Goal: Task Accomplishment & Management: Manage account settings

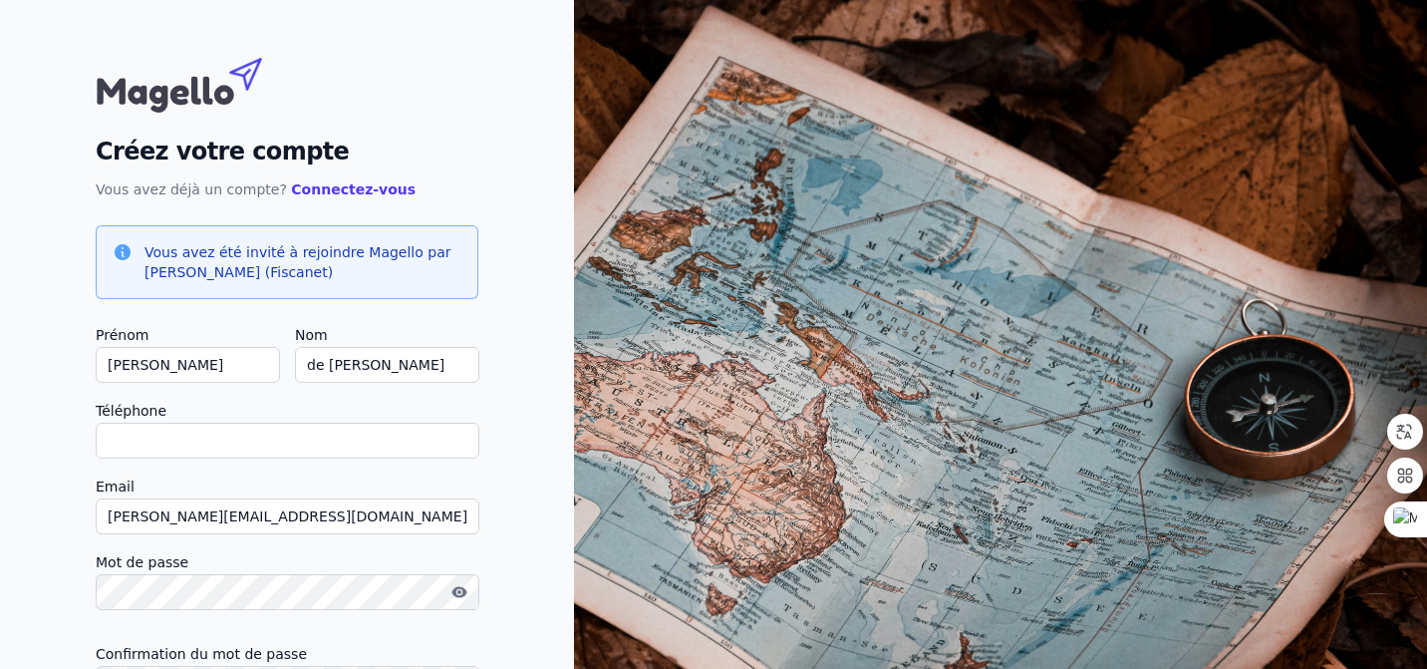
click at [268, 453] on input "Téléphone" at bounding box center [288, 440] width 384 height 36
type input "[PHONE_NUMBER]"
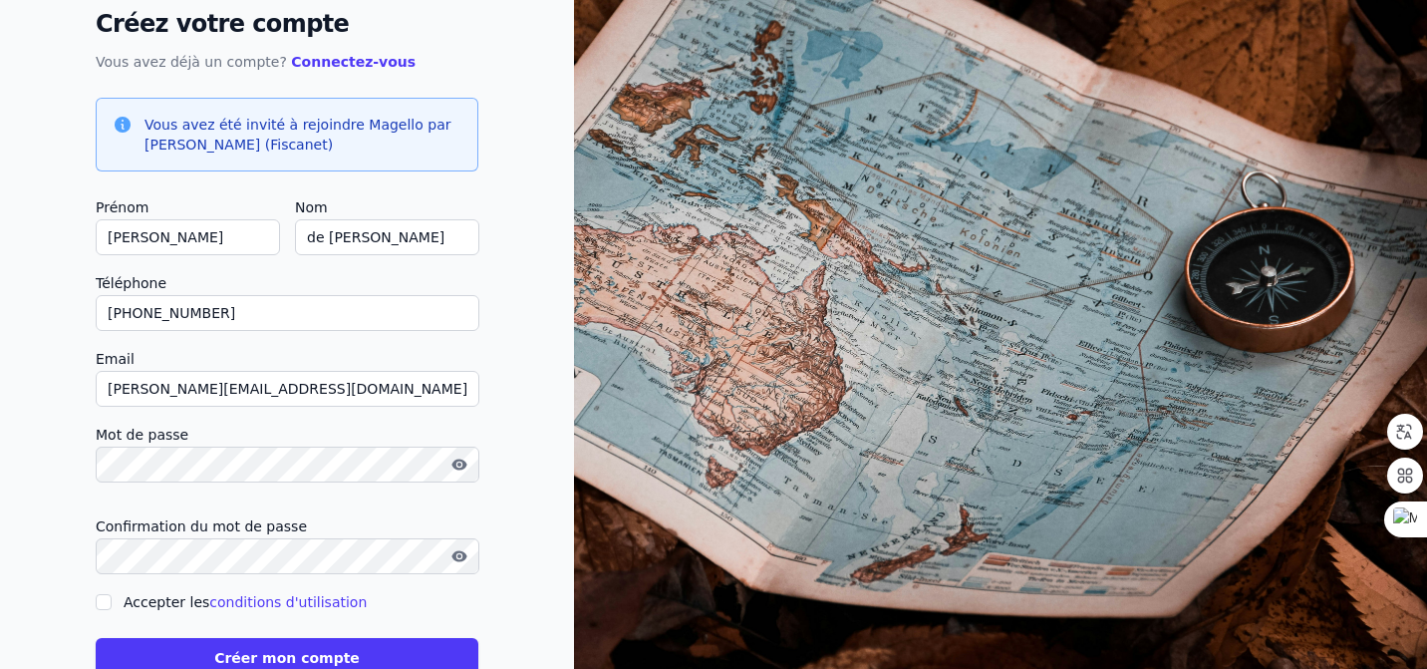
scroll to position [184, 0]
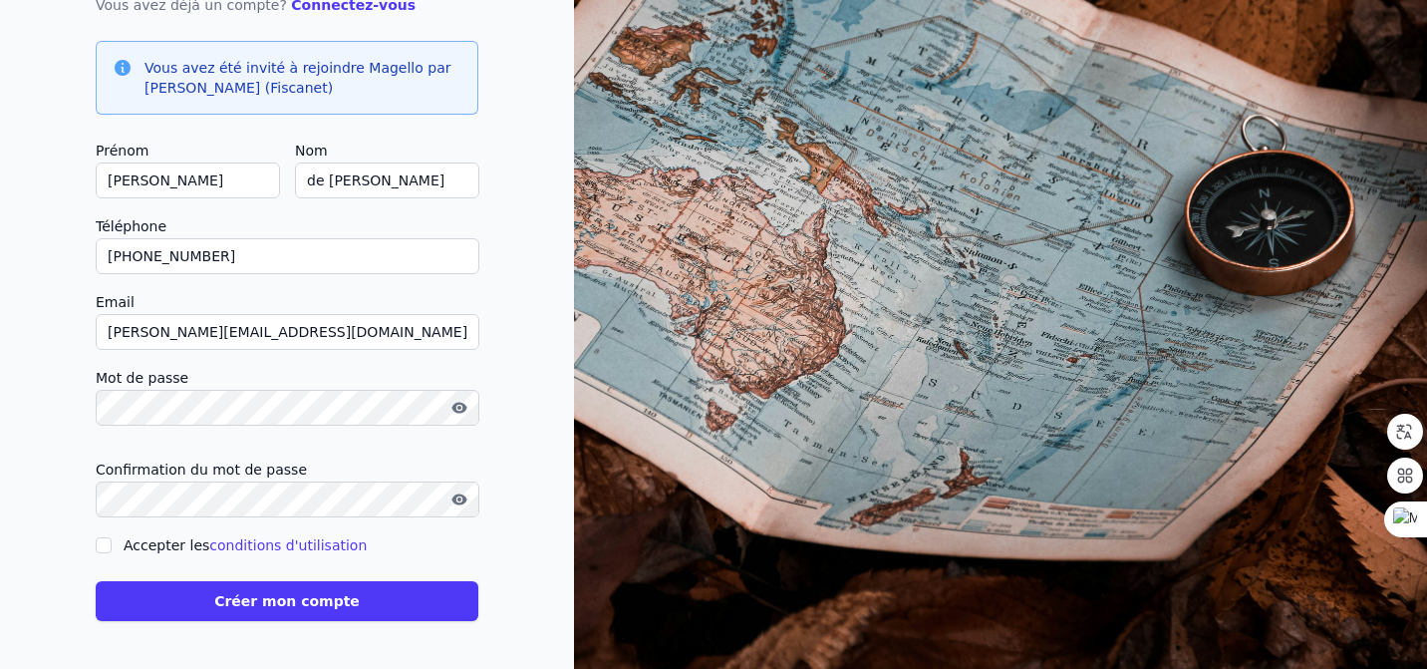
click at [108, 545] on form "Prénom [PERSON_NAME] Nom de [GEOGRAPHIC_DATA] Téléphone [PHONE_NUMBER] Email [P…" at bounding box center [287, 380] width 383 height 482
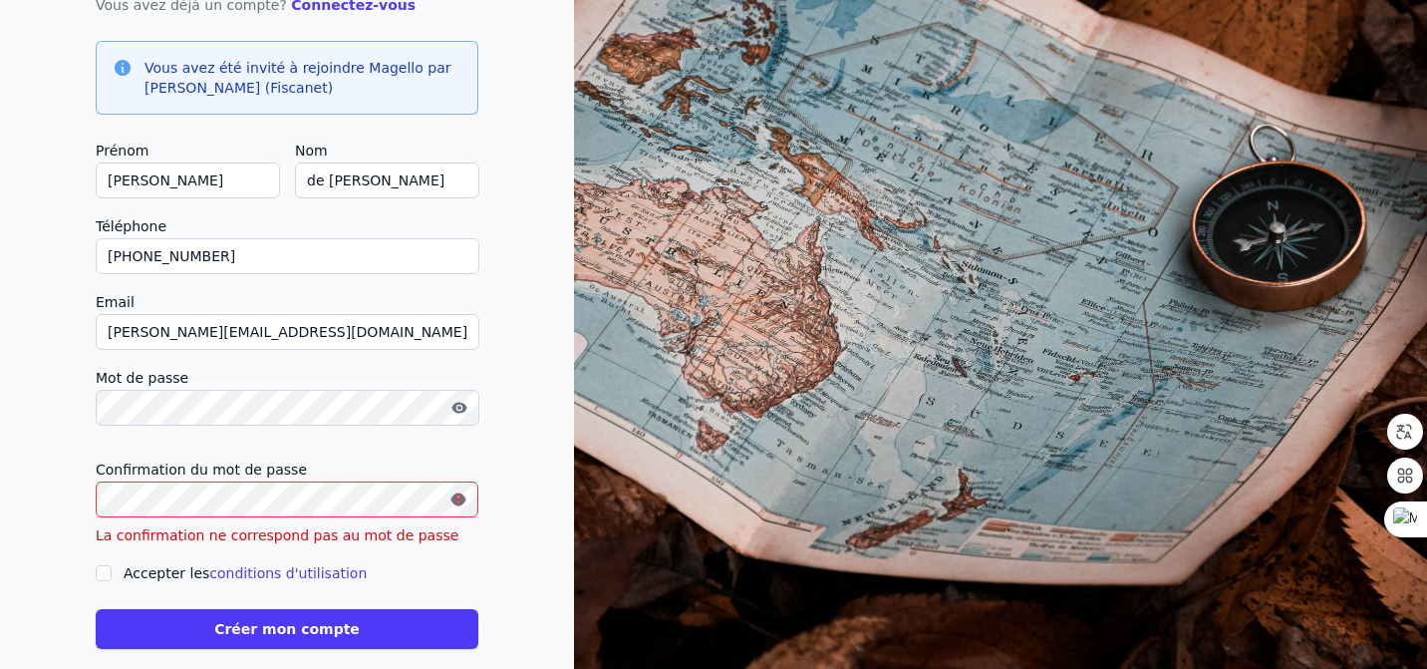
click at [456, 496] on icon "button" at bounding box center [458, 499] width 16 height 16
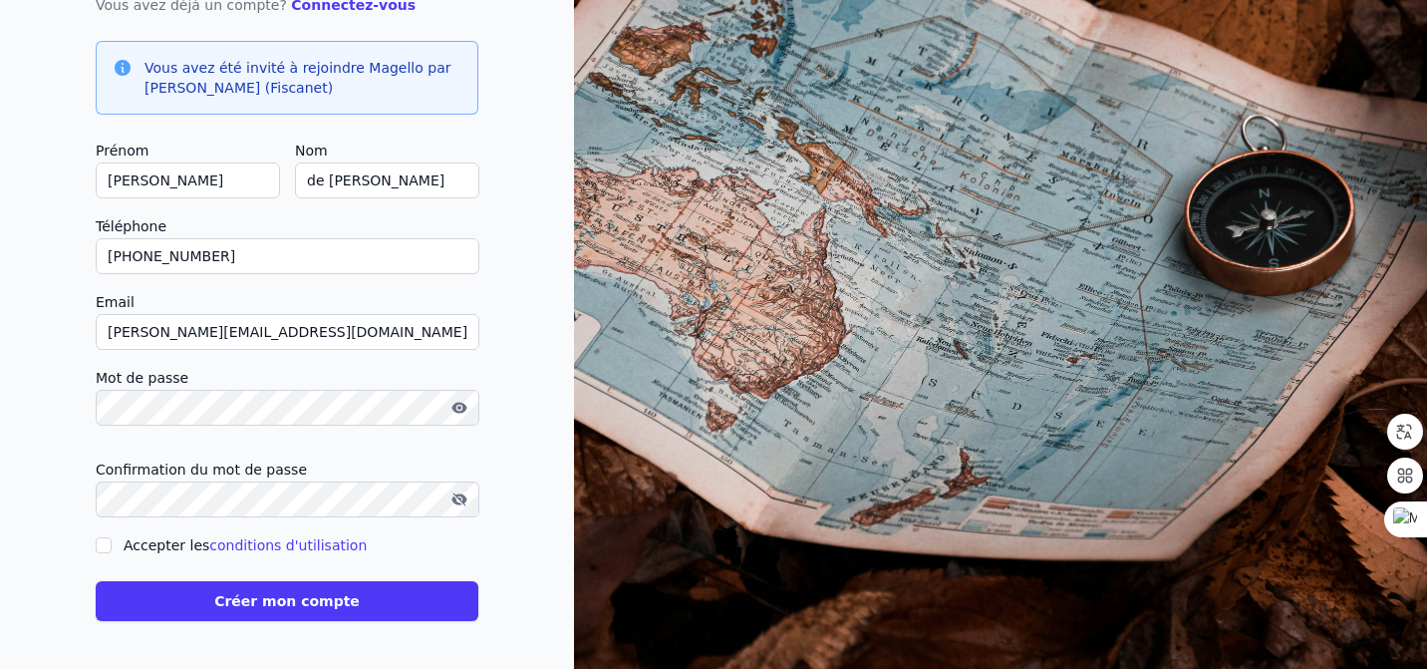
click at [108, 544] on input "Accepter les conditions d'utilisation" at bounding box center [104, 545] width 16 height 16
checkbox input "true"
click at [254, 601] on button "Créer mon compte" at bounding box center [287, 601] width 383 height 40
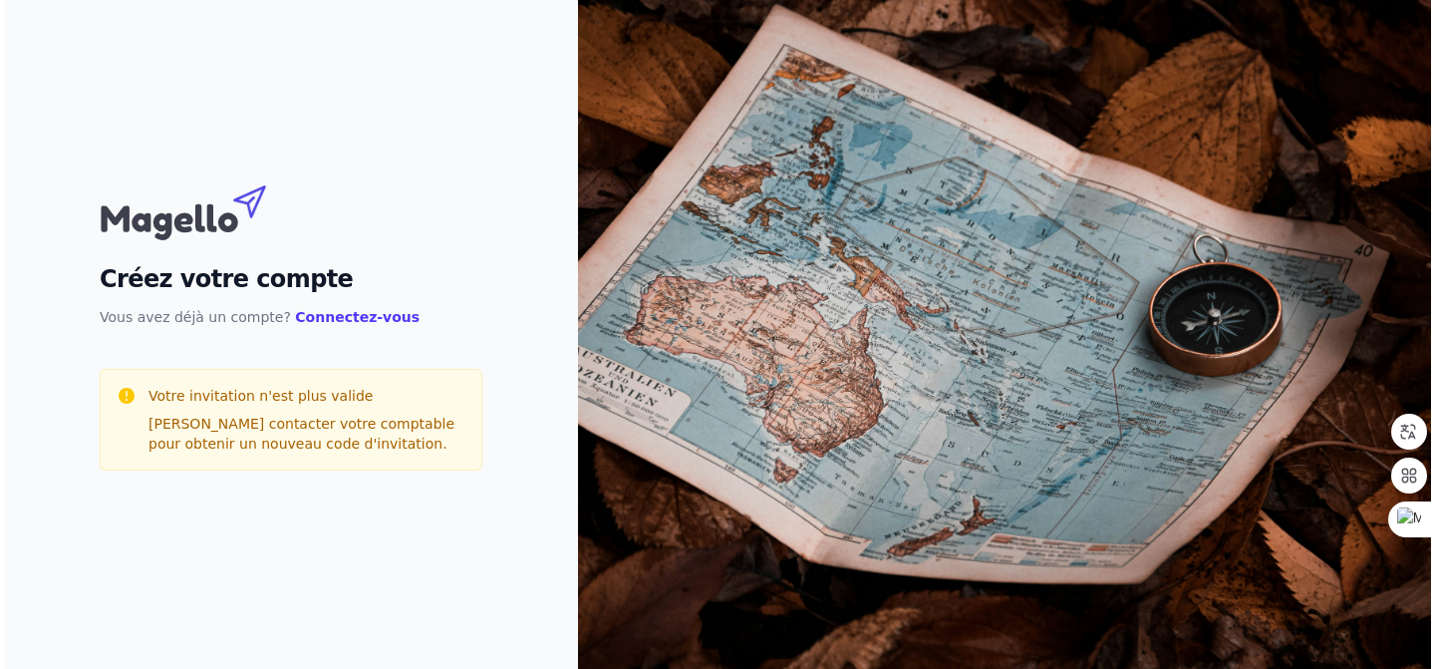
scroll to position [0, 0]
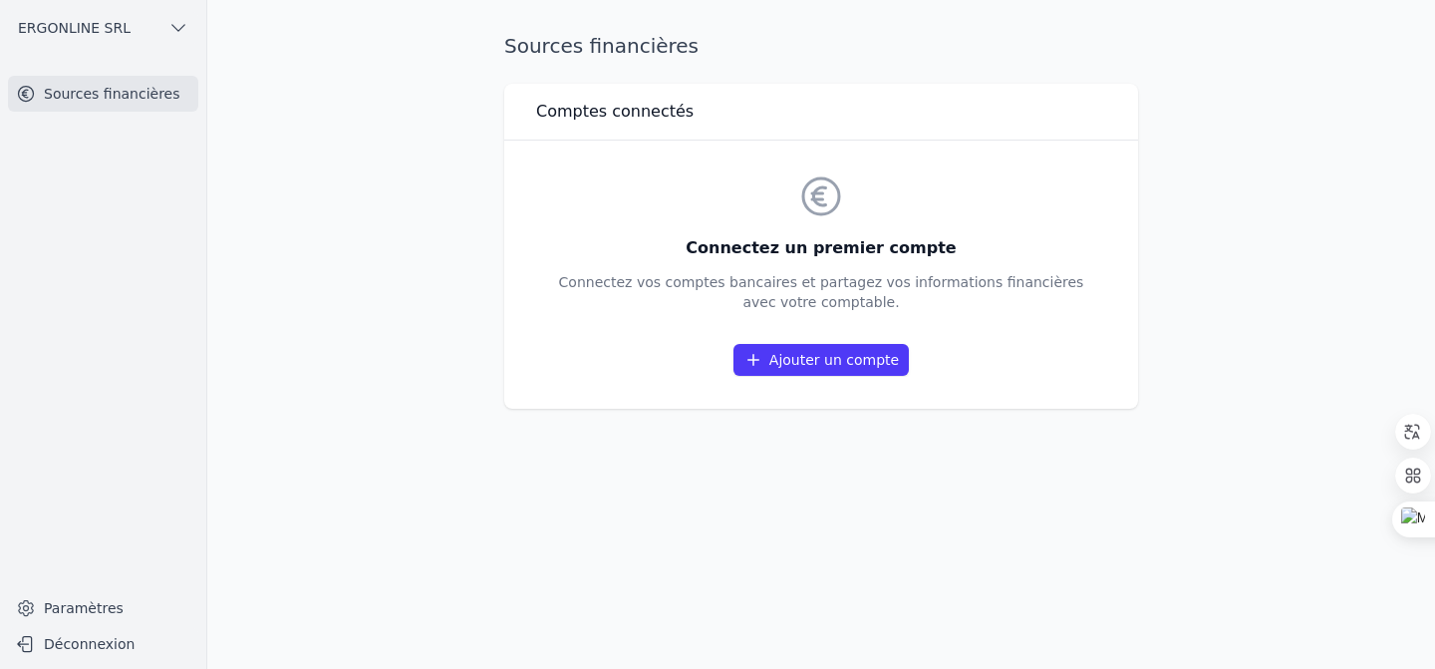
click at [796, 360] on link "Ajouter un compte" at bounding box center [820, 360] width 175 height 32
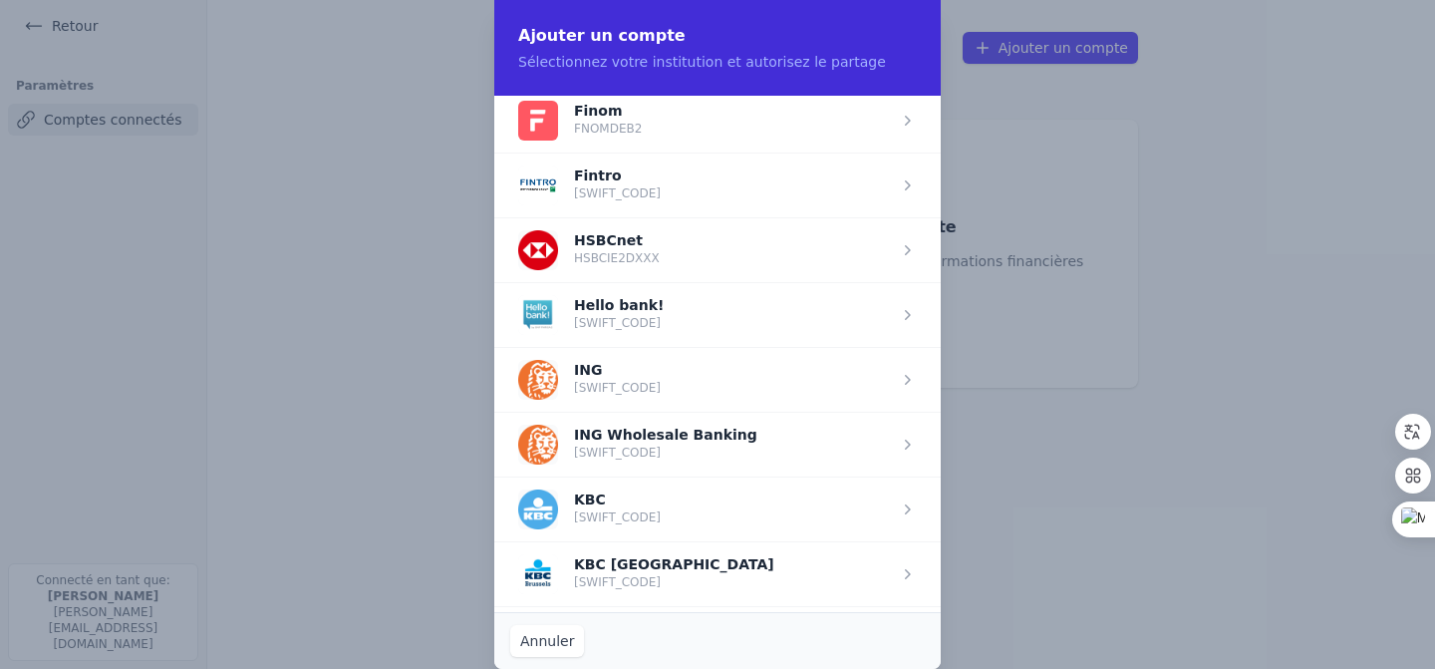
scroll to position [1274, 0]
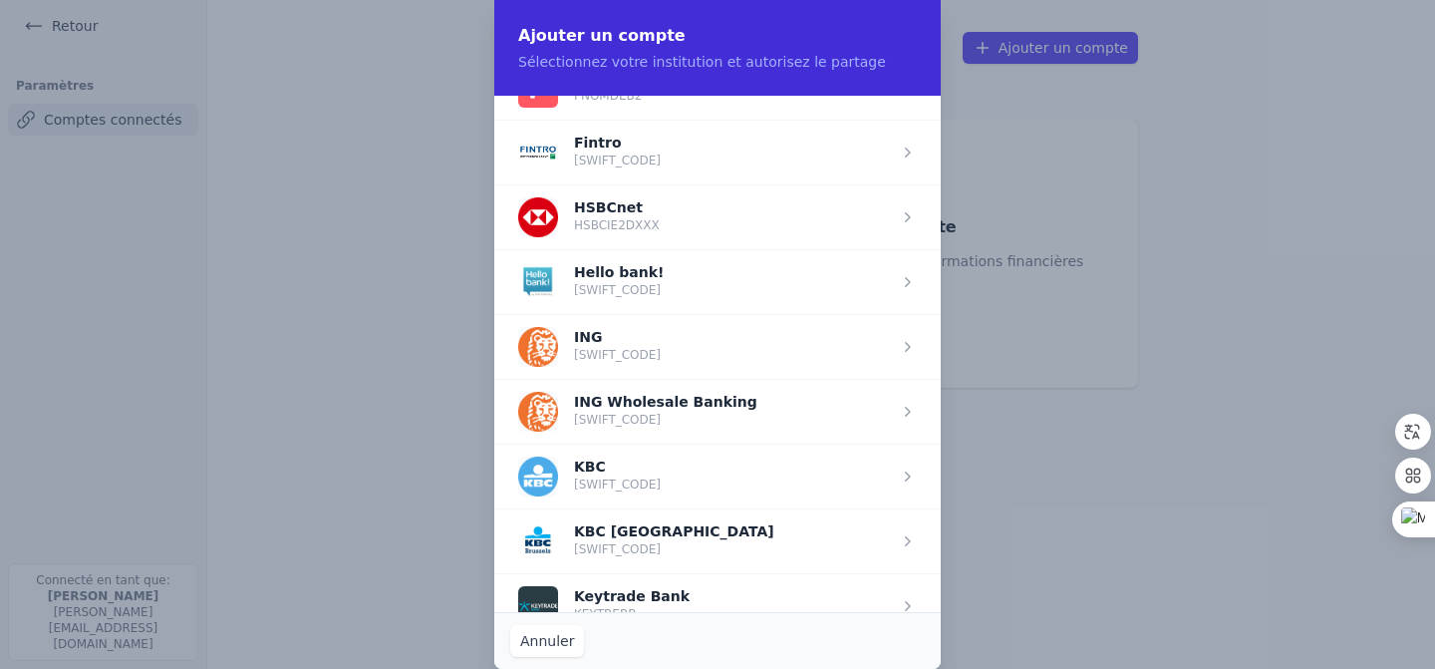
click at [684, 343] on span "button" at bounding box center [717, 346] width 446 height 65
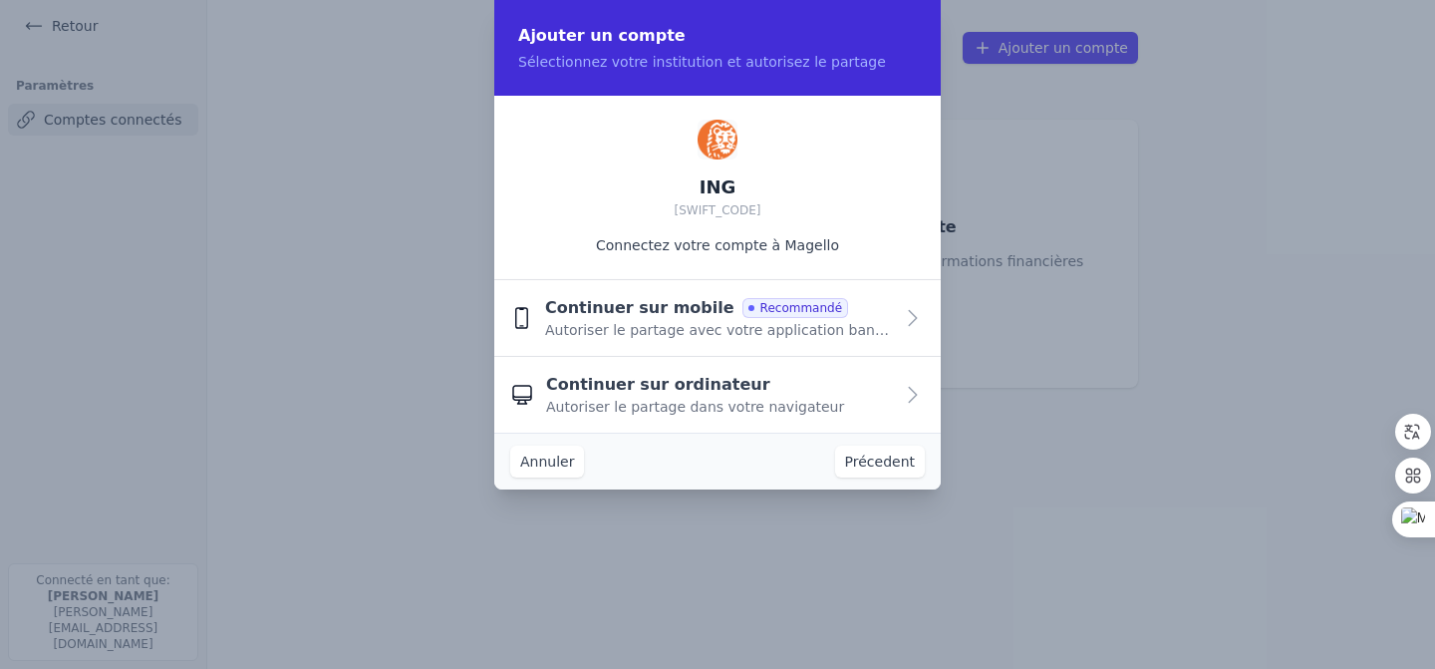
scroll to position [0, 0]
click at [670, 318] on span "Continuer sur mobile" at bounding box center [639, 308] width 189 height 24
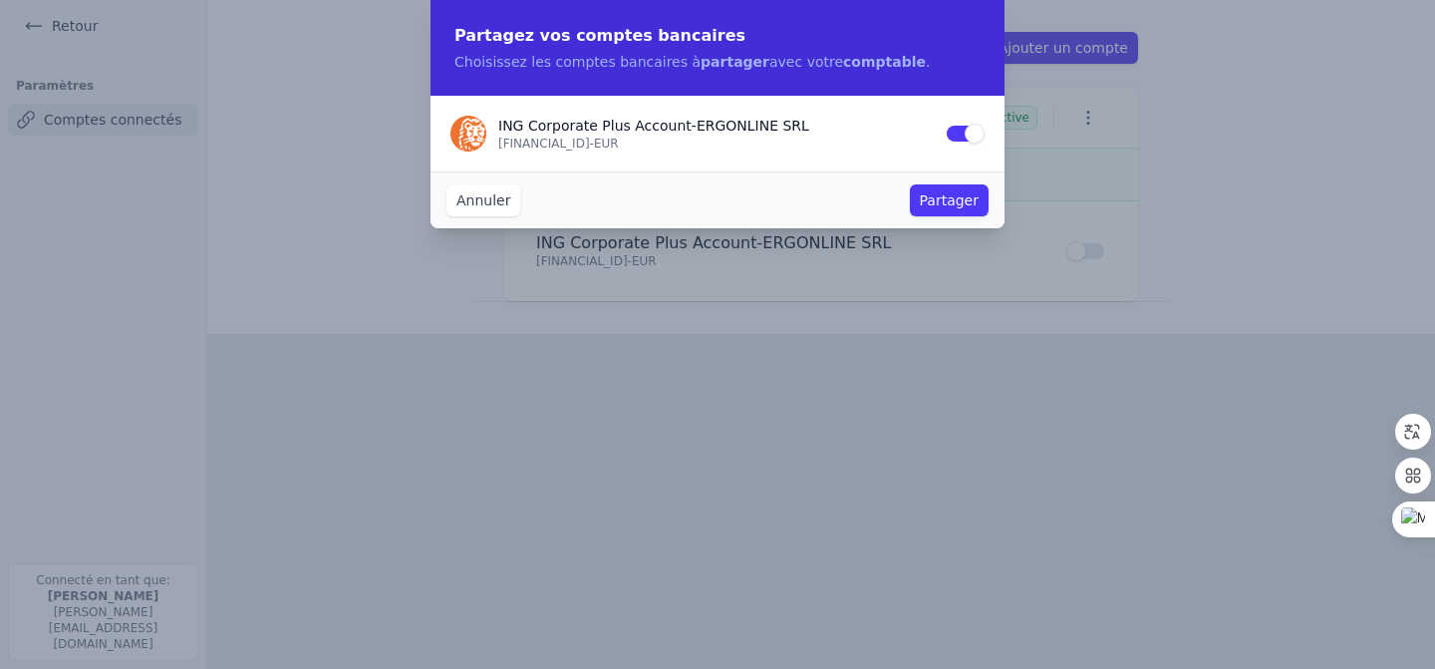
click at [945, 194] on button "Partager" at bounding box center [949, 200] width 79 height 32
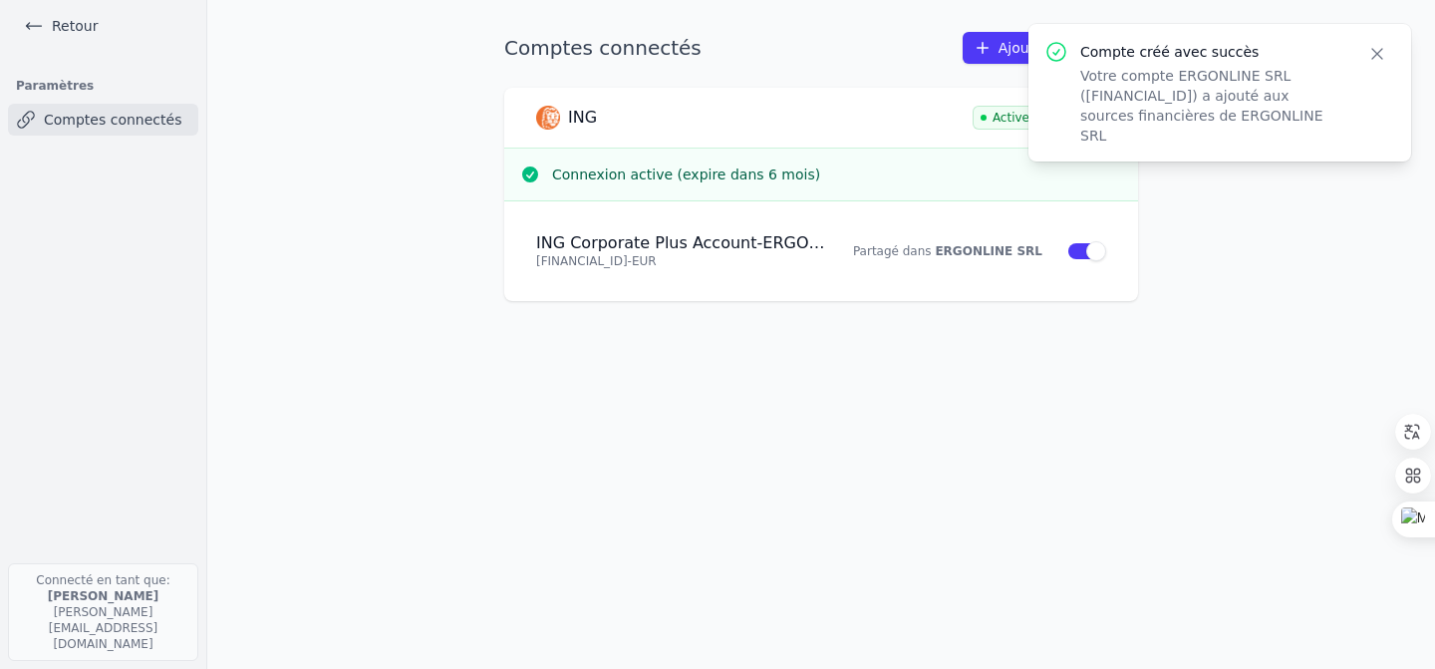
click at [1369, 54] on icon "button" at bounding box center [1377, 54] width 20 height 20
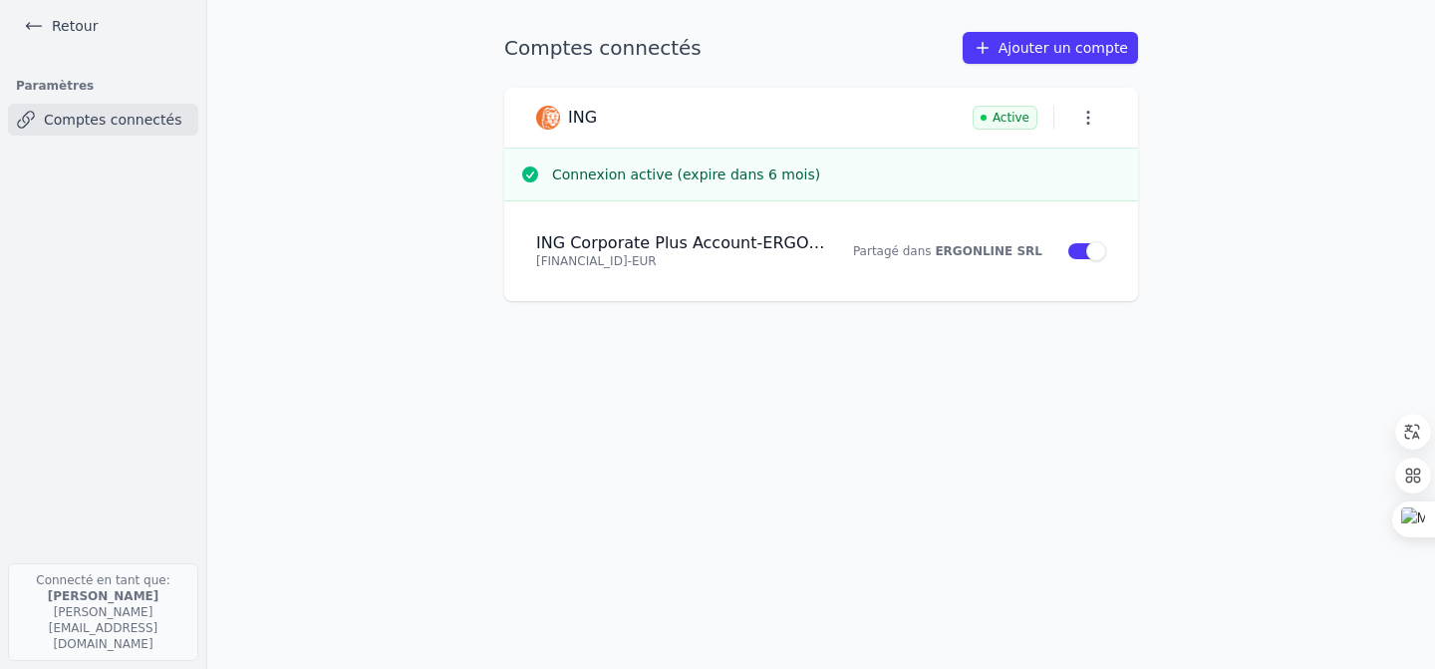
click at [1066, 52] on link "Ajouter un compte" at bounding box center [1050, 48] width 175 height 32
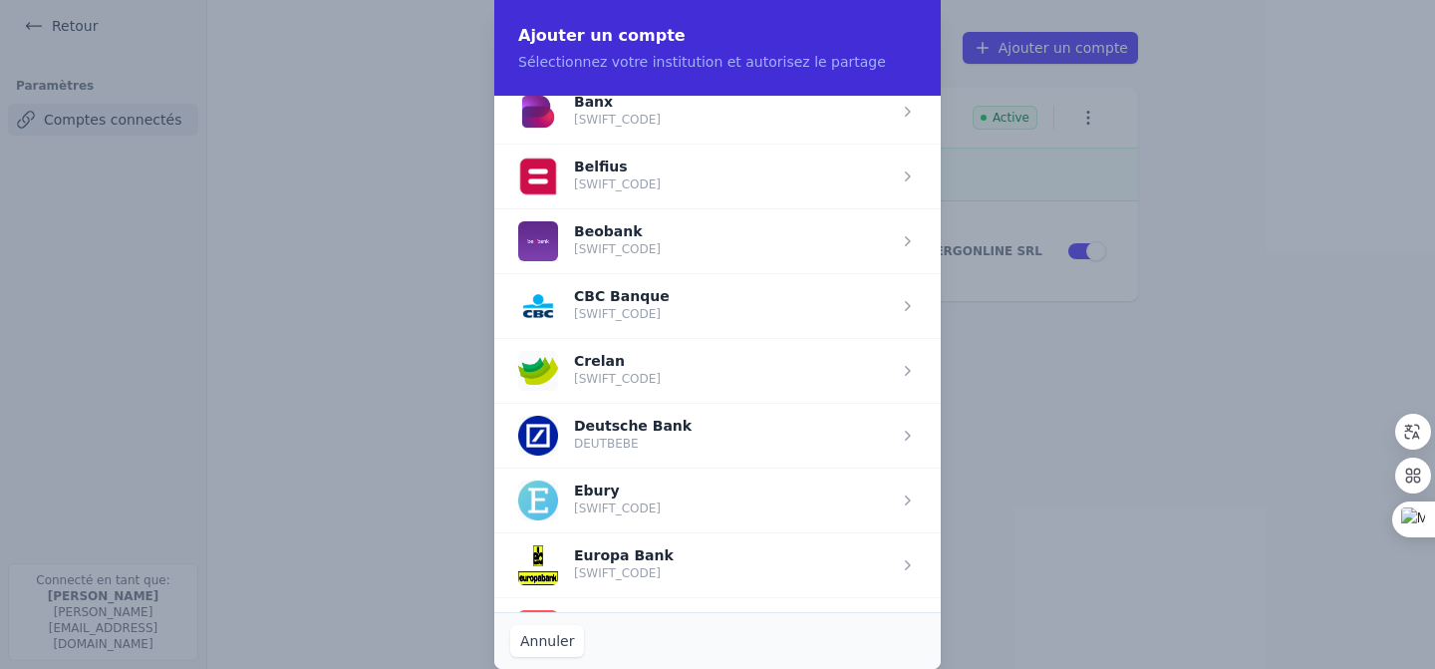
scroll to position [744, 0]
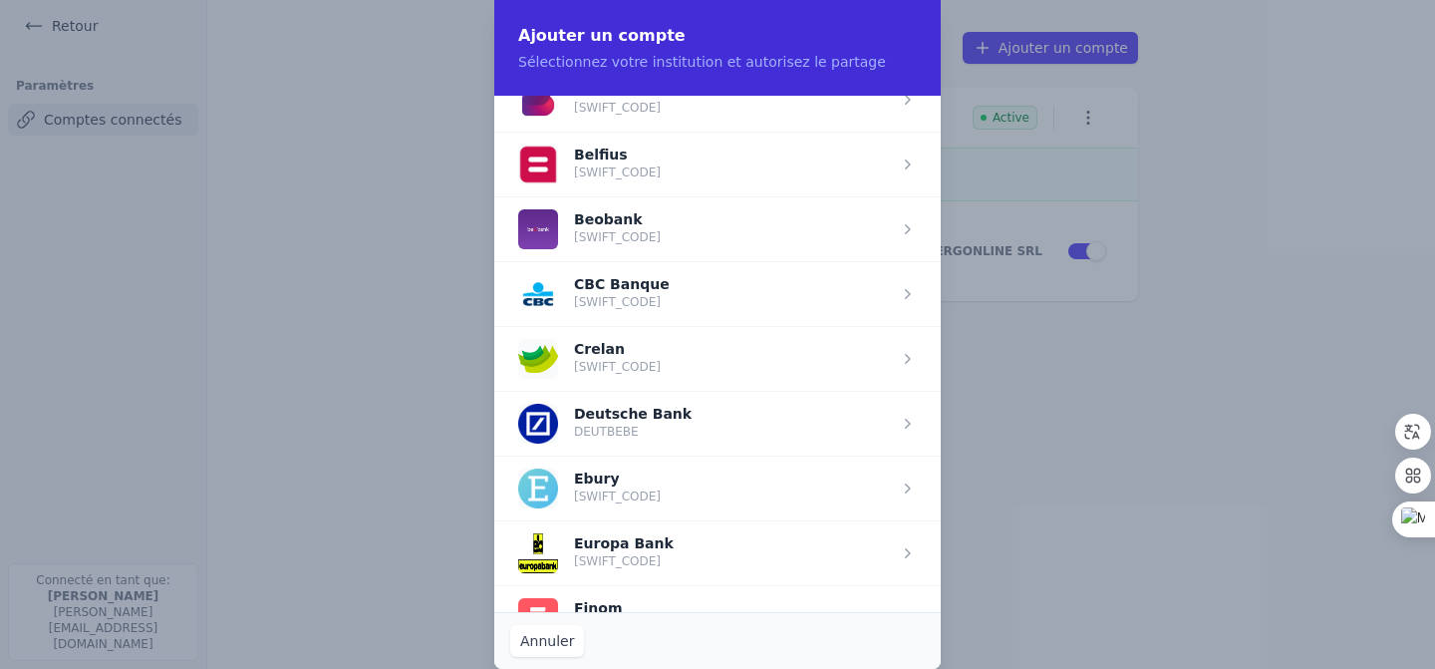
click at [666, 299] on span "button" at bounding box center [717, 293] width 446 height 65
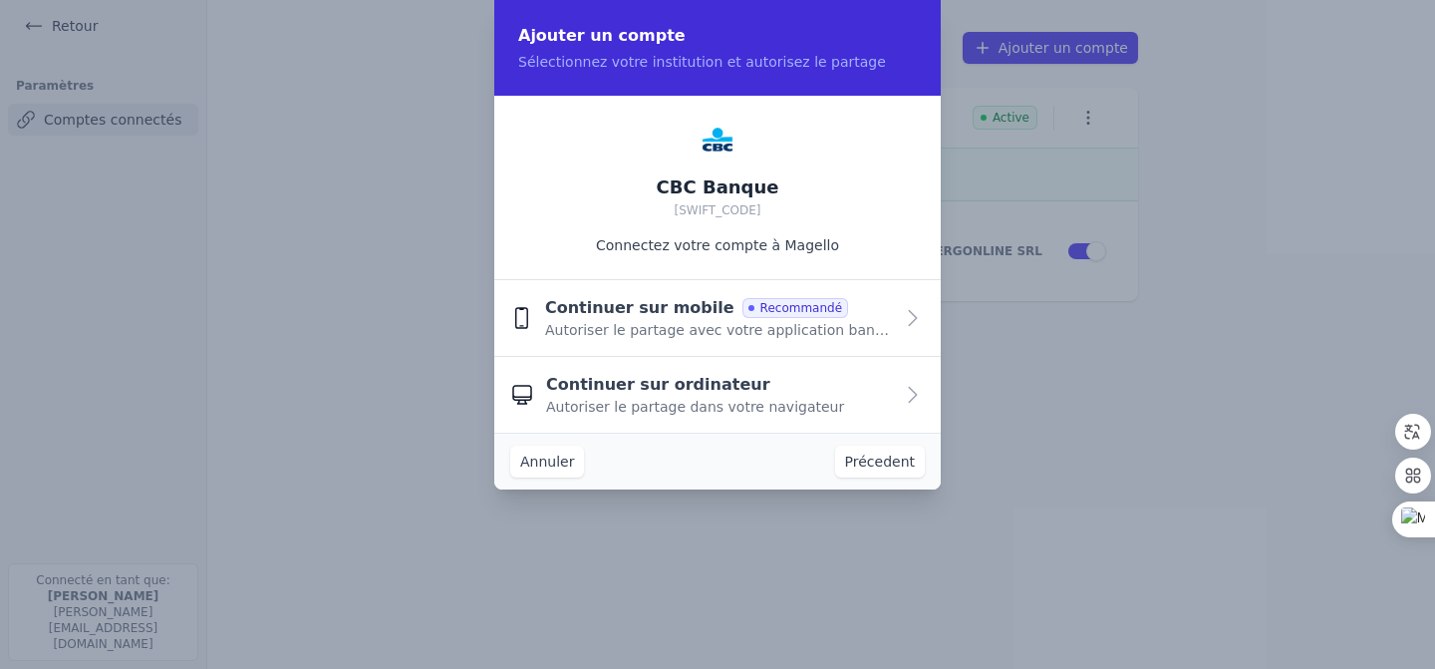
click at [874, 318] on div "Continuer sur mobile Recommandé Autoriser le partage avec votre application ban…" at bounding box center [719, 318] width 348 height 44
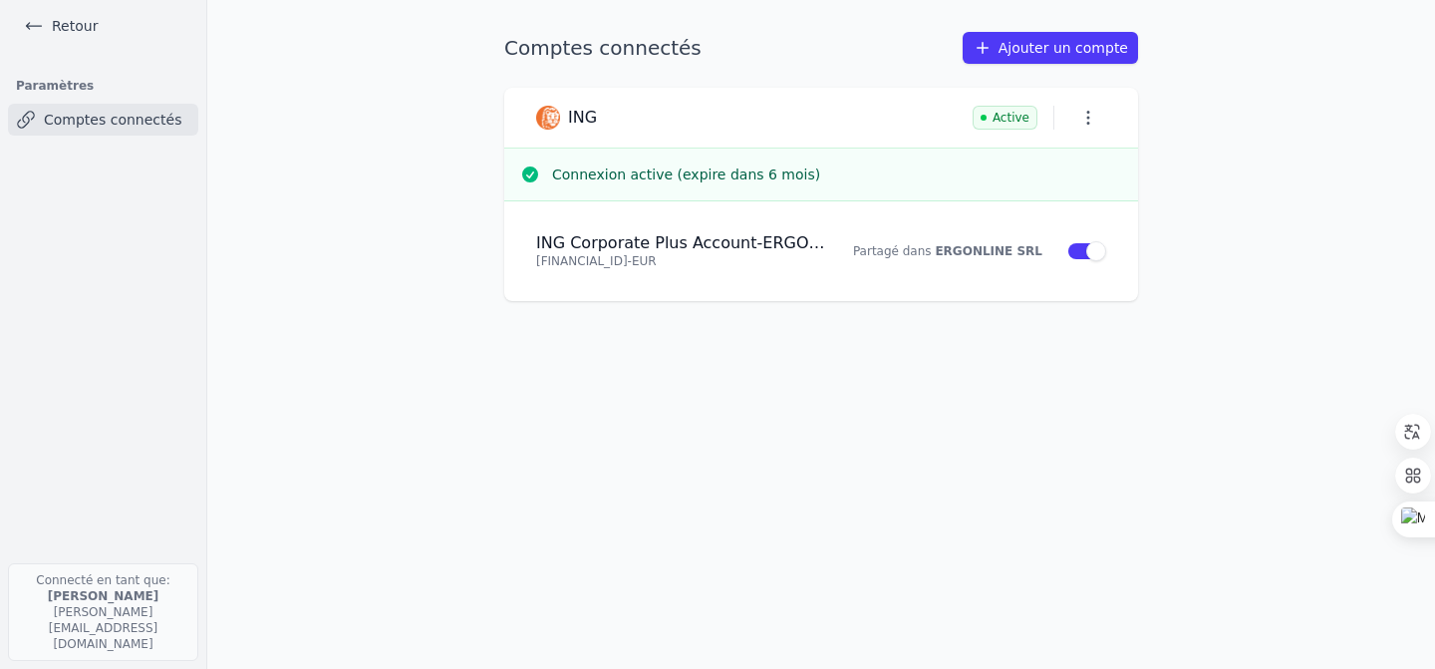
click at [1062, 55] on link "Ajouter un compte" at bounding box center [1050, 48] width 175 height 32
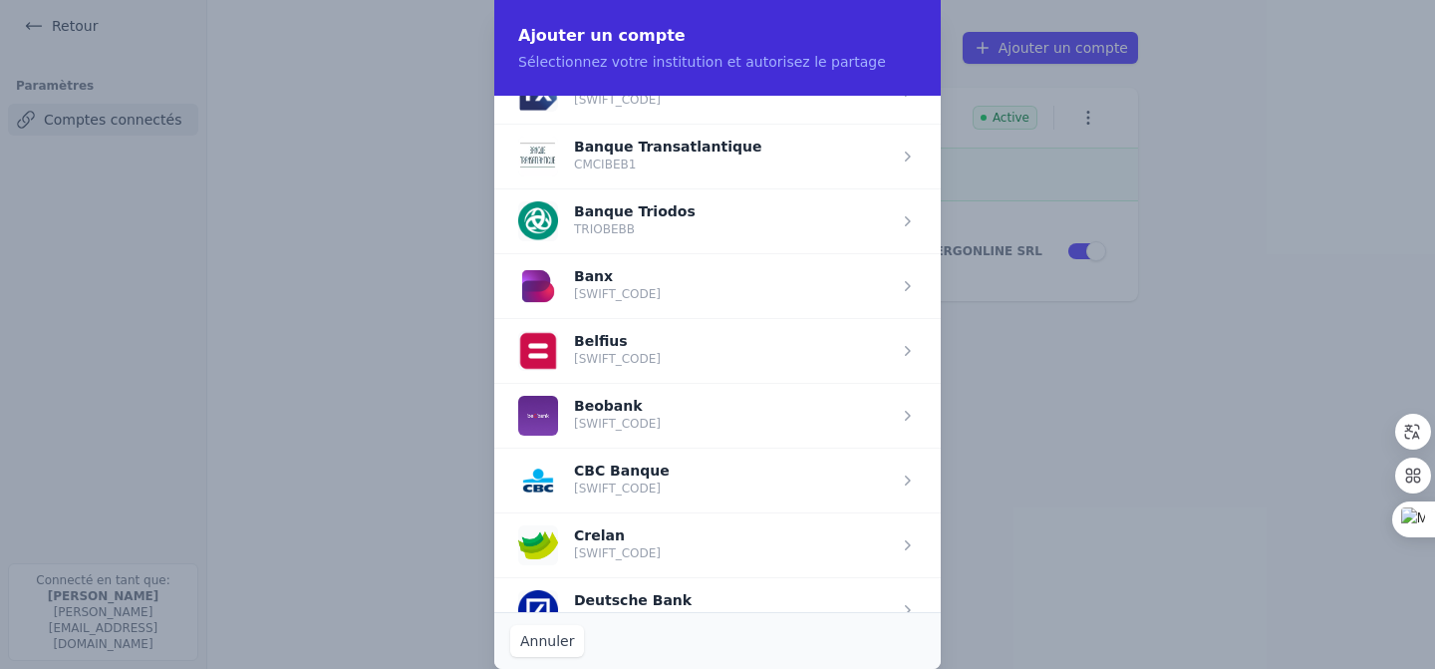
scroll to position [560, 0]
click at [638, 486] on span "button" at bounding box center [717, 477] width 446 height 65
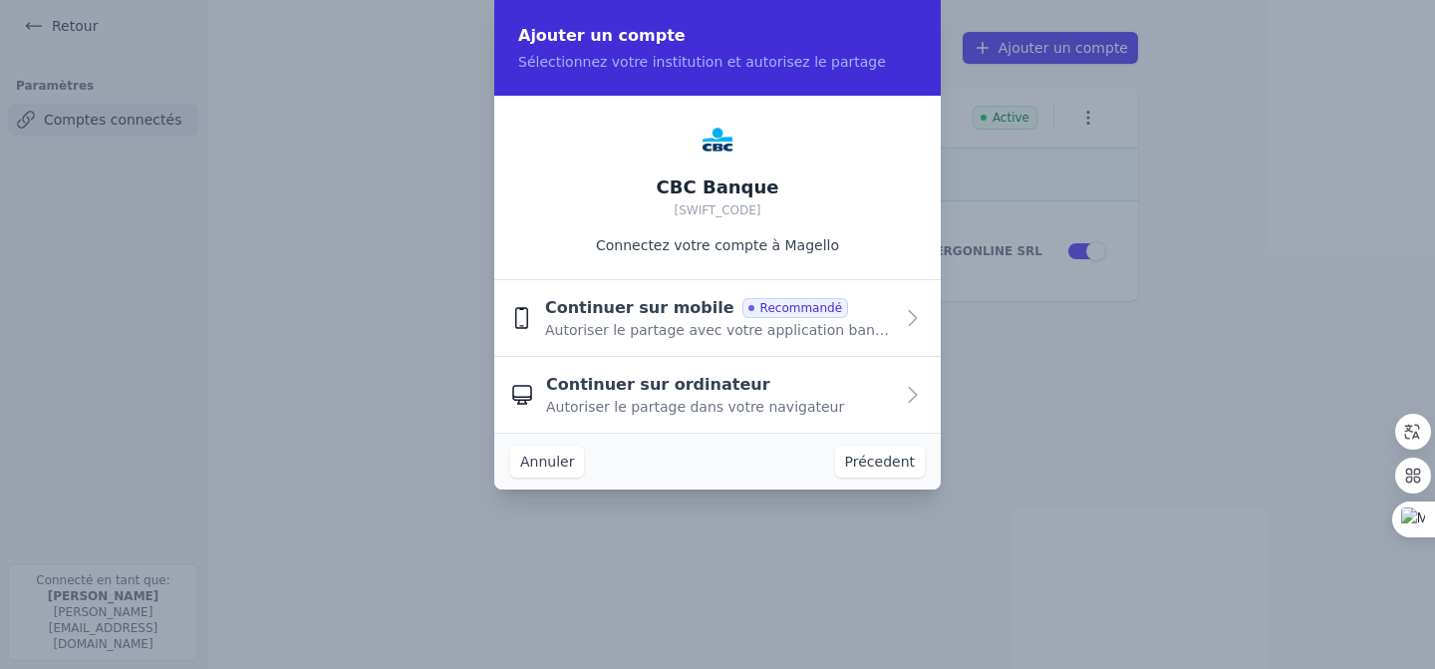
scroll to position [0, 0]
click at [803, 318] on div "Continuer sur mobile Recommandé" at bounding box center [696, 308] width 303 height 24
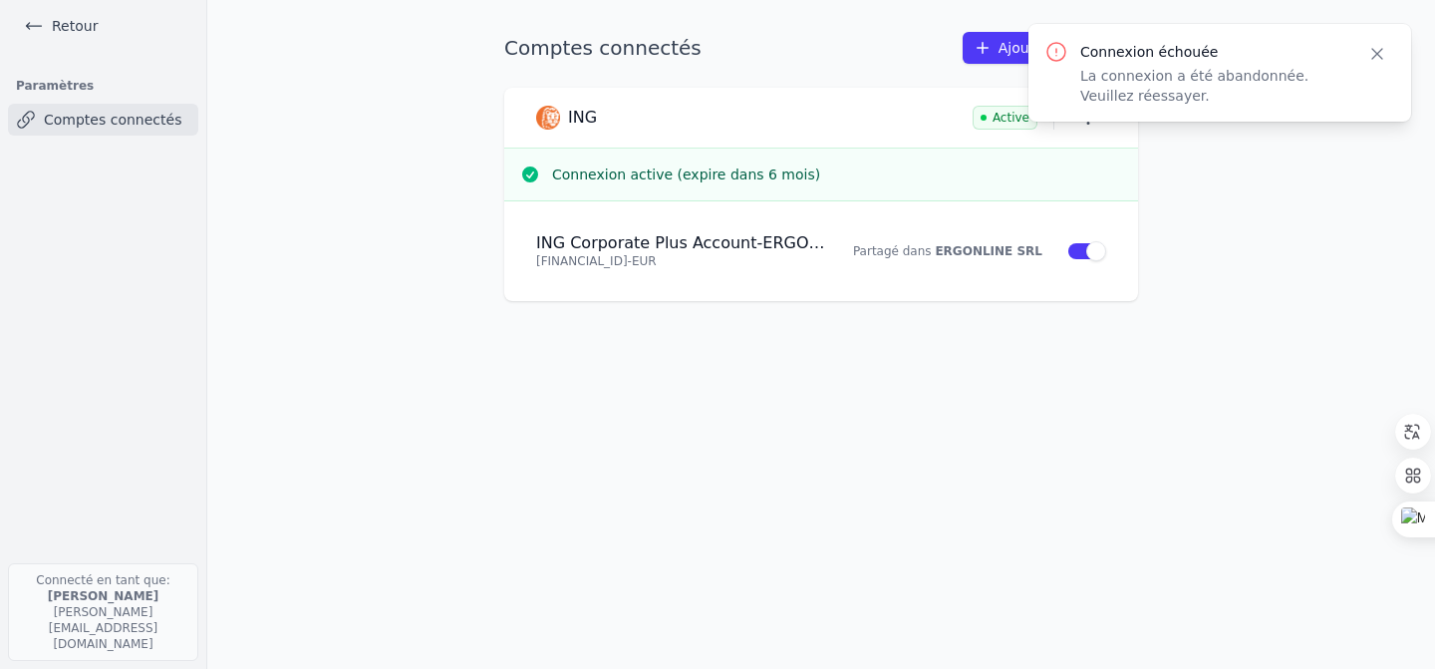
click at [1381, 56] on icon "button" at bounding box center [1377, 54] width 20 height 20
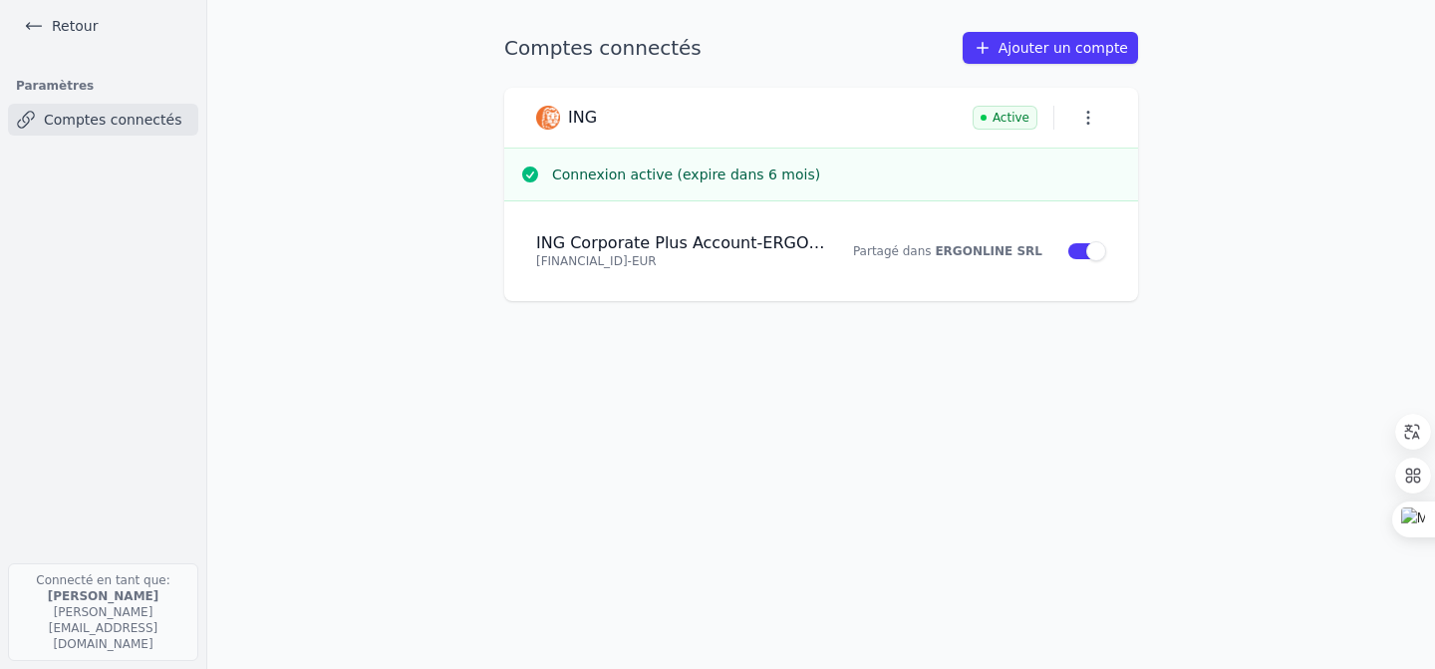
click at [1042, 48] on link "Ajouter un compte" at bounding box center [1050, 48] width 175 height 32
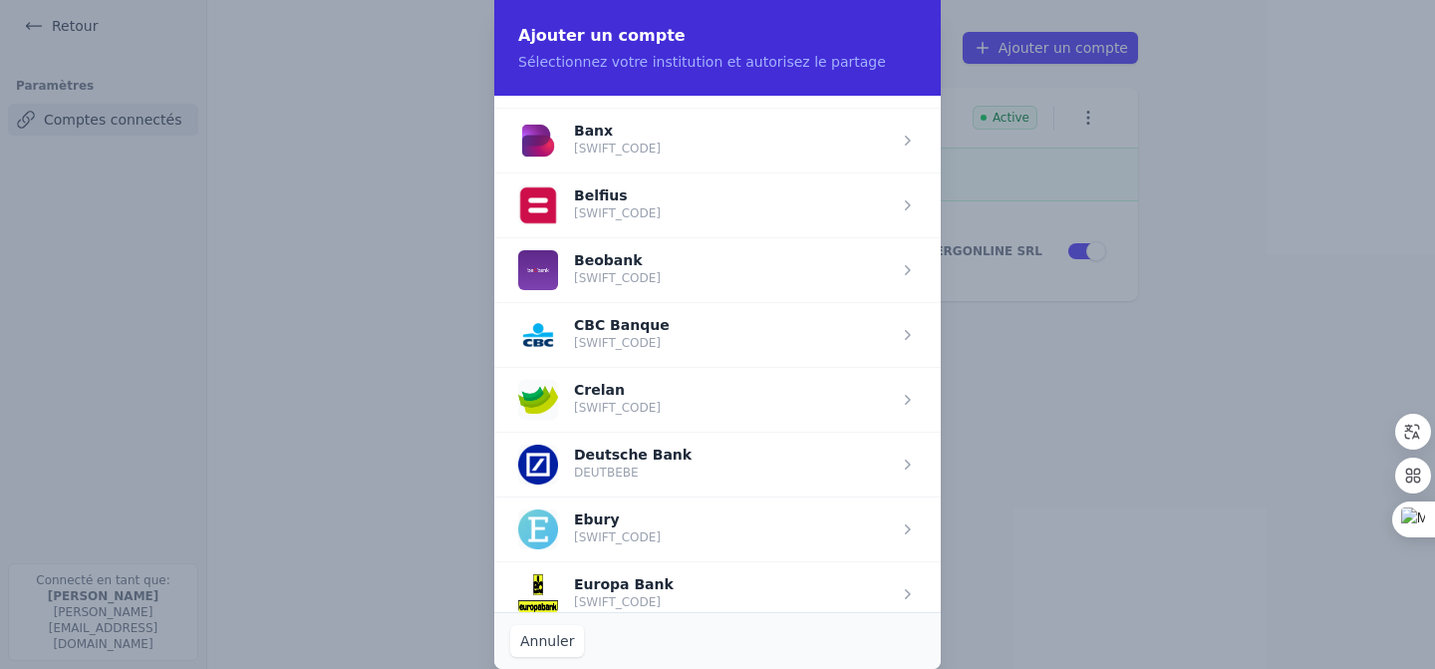
scroll to position [693, 0]
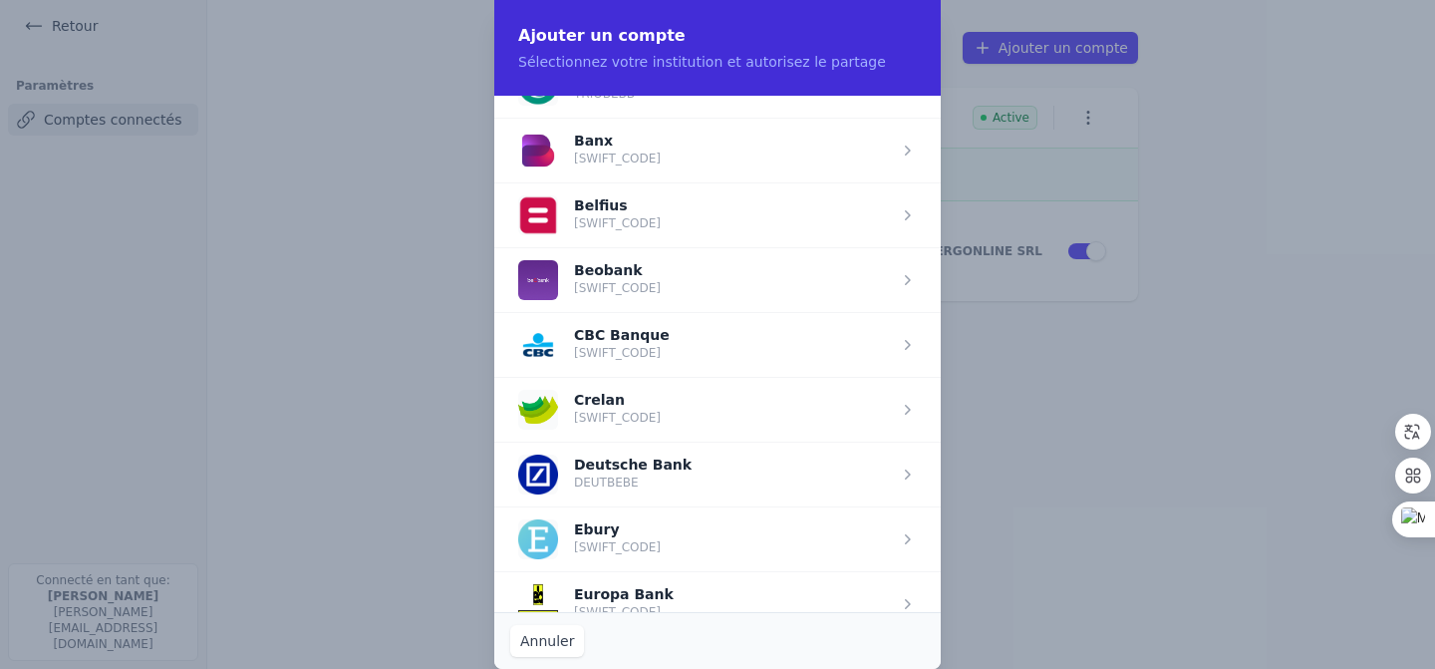
click at [690, 330] on span "button" at bounding box center [717, 344] width 446 height 65
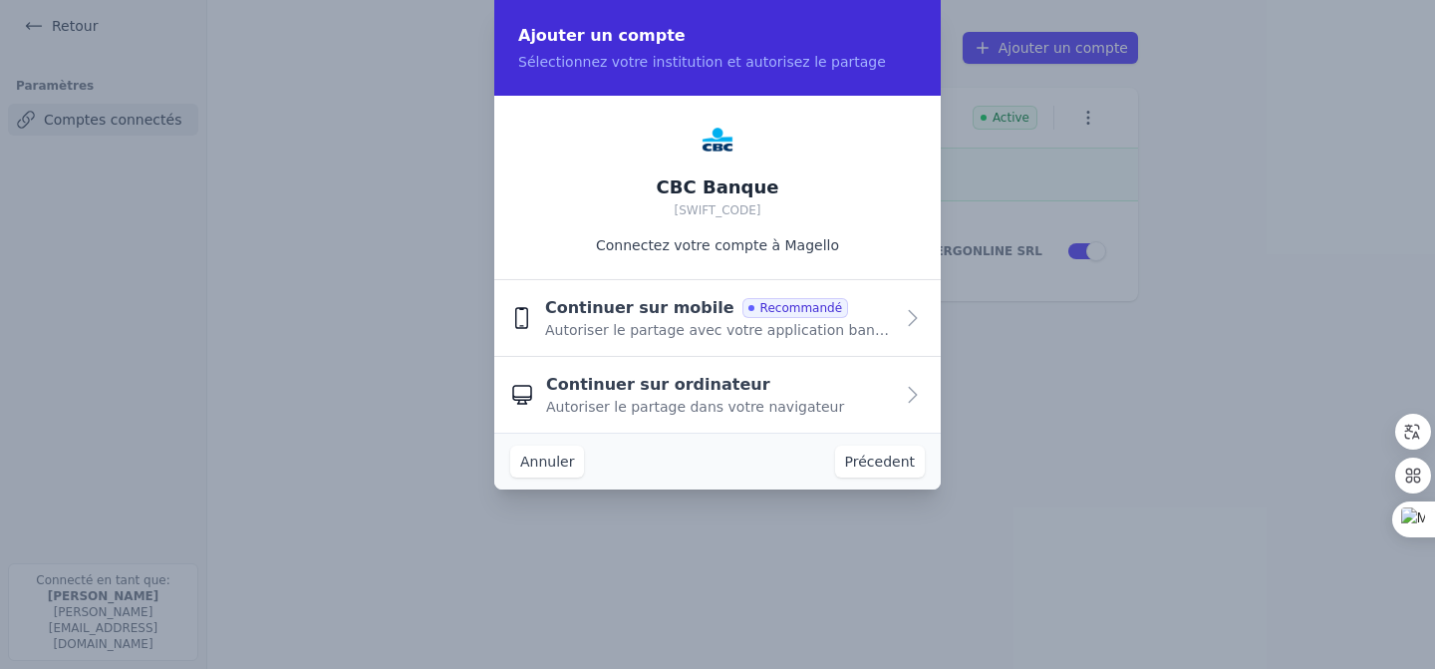
scroll to position [0, 0]
click at [724, 395] on span "Continuer sur ordinateur" at bounding box center [658, 385] width 224 height 24
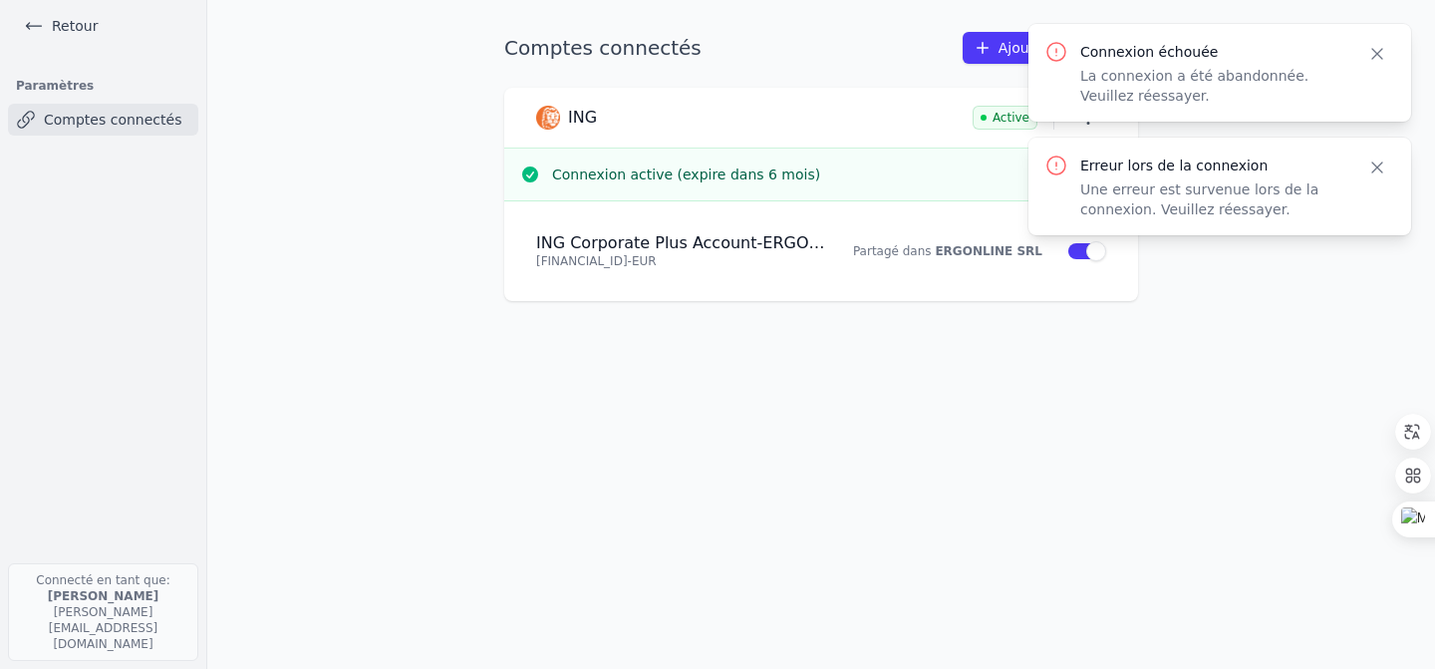
click at [1378, 177] on button "Close" at bounding box center [1377, 167] width 36 height 28
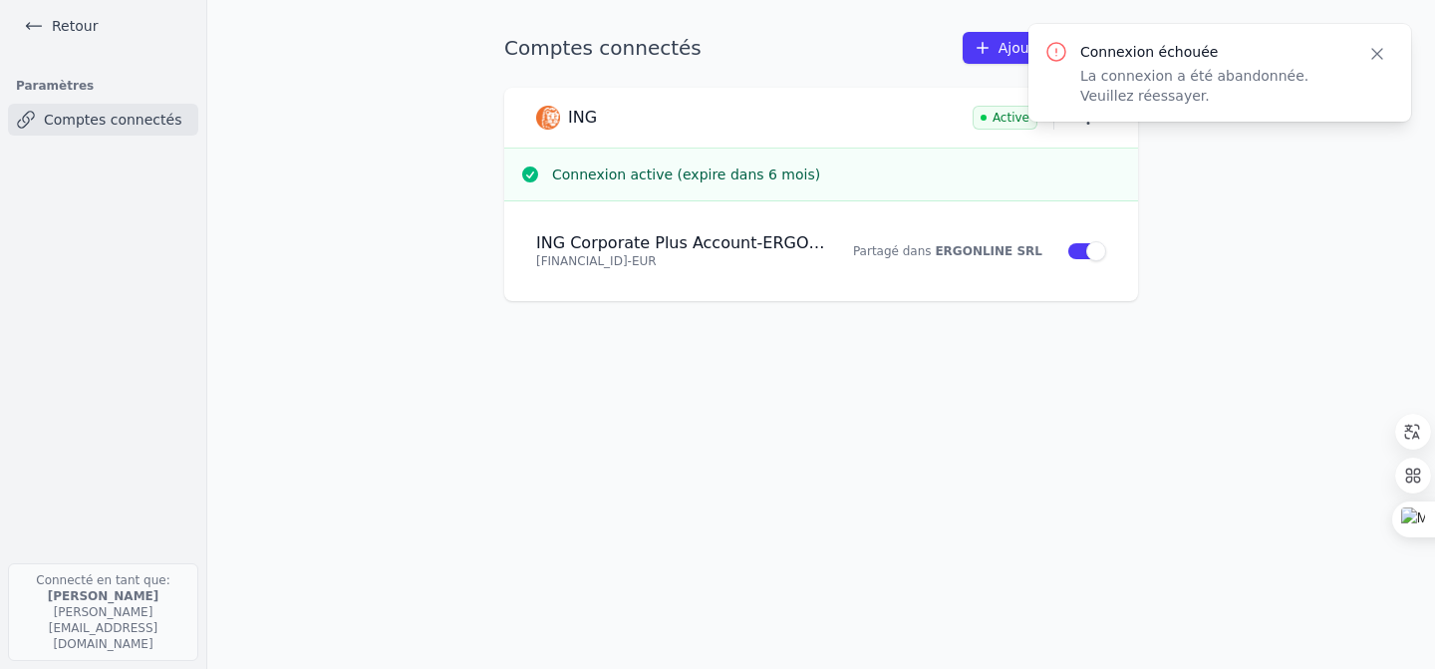
click at [1373, 55] on icon "button" at bounding box center [1377, 54] width 20 height 20
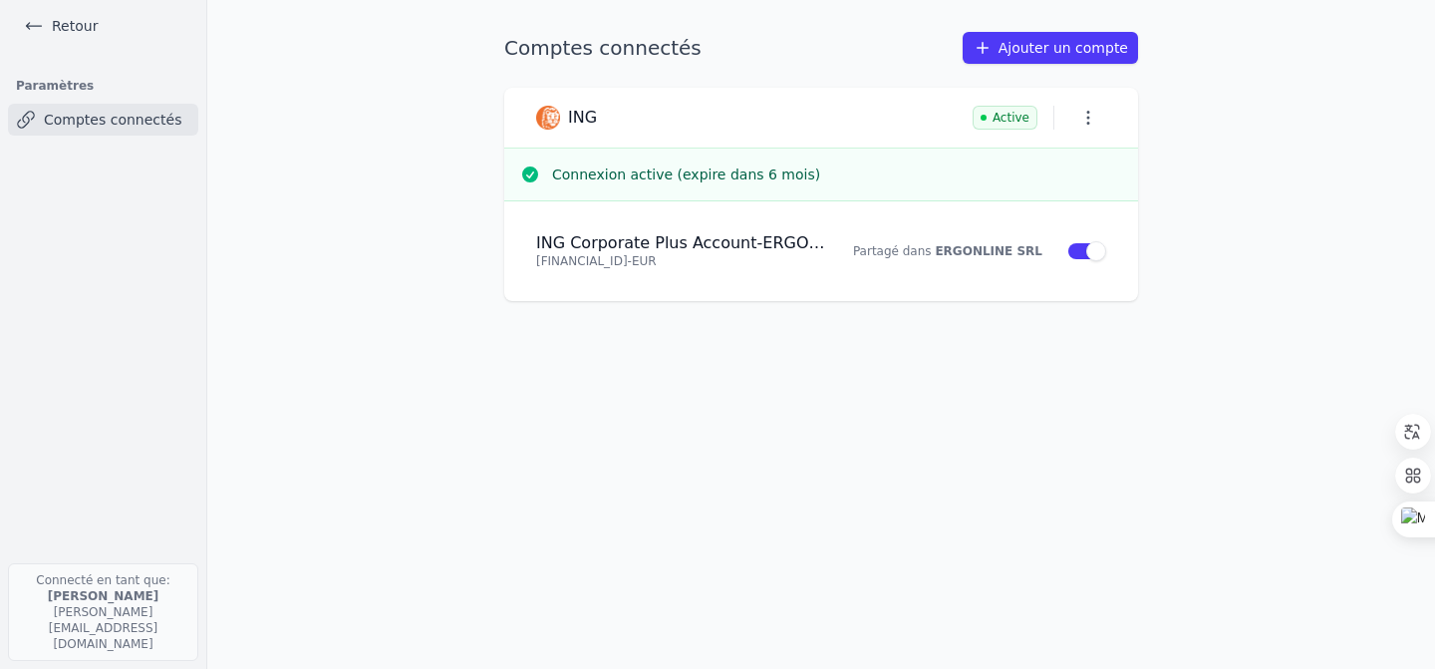
click at [1091, 126] on icon "button" at bounding box center [1088, 118] width 20 height 20
click at [1209, 182] on div at bounding box center [717, 334] width 1435 height 669
click at [97, 116] on link "Comptes connectés" at bounding box center [103, 120] width 190 height 32
click at [75, 32] on link "Retour" at bounding box center [61, 26] width 90 height 28
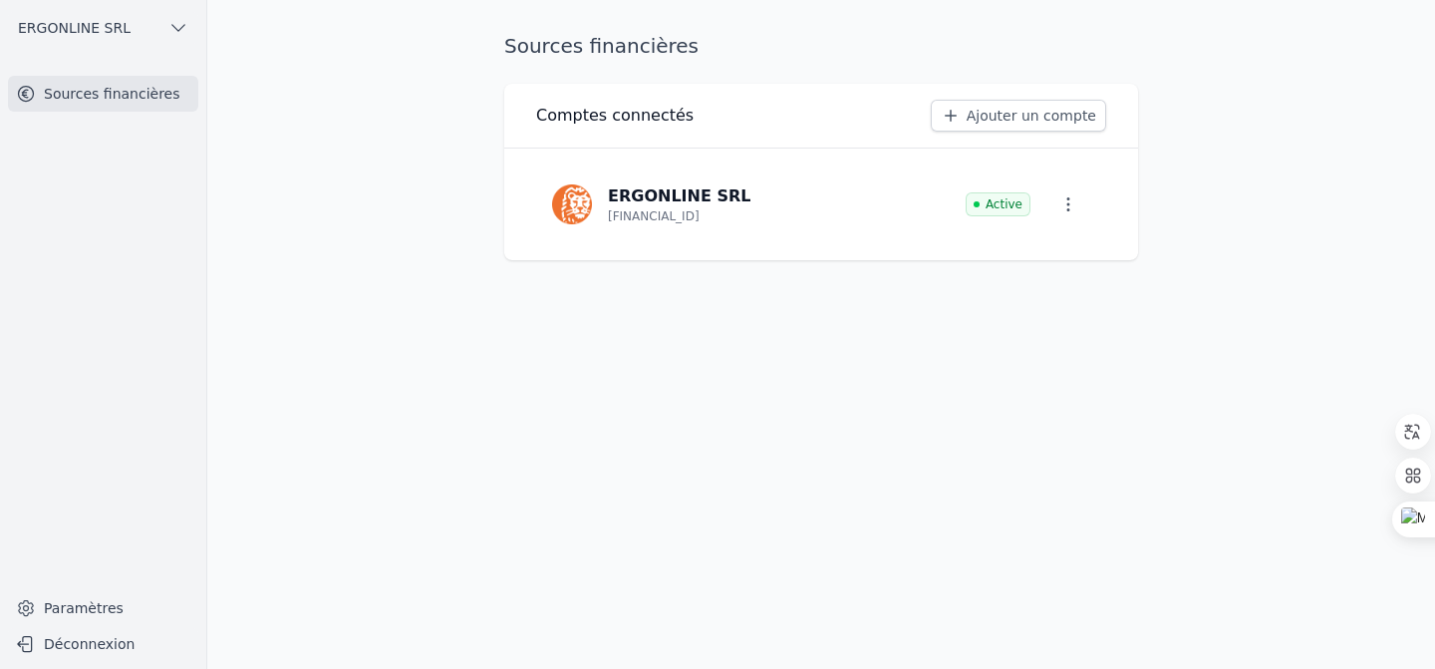
click at [1018, 117] on link "Ajouter un compte" at bounding box center [1018, 116] width 175 height 32
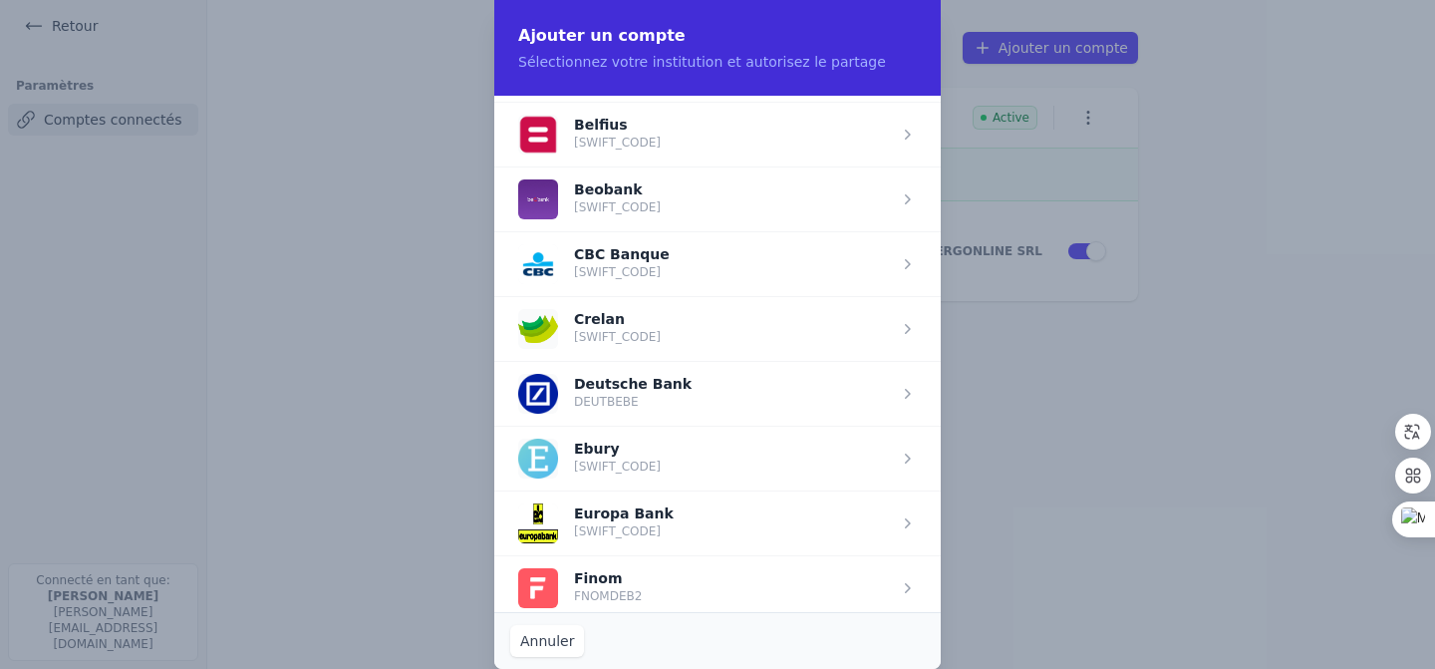
scroll to position [749, 0]
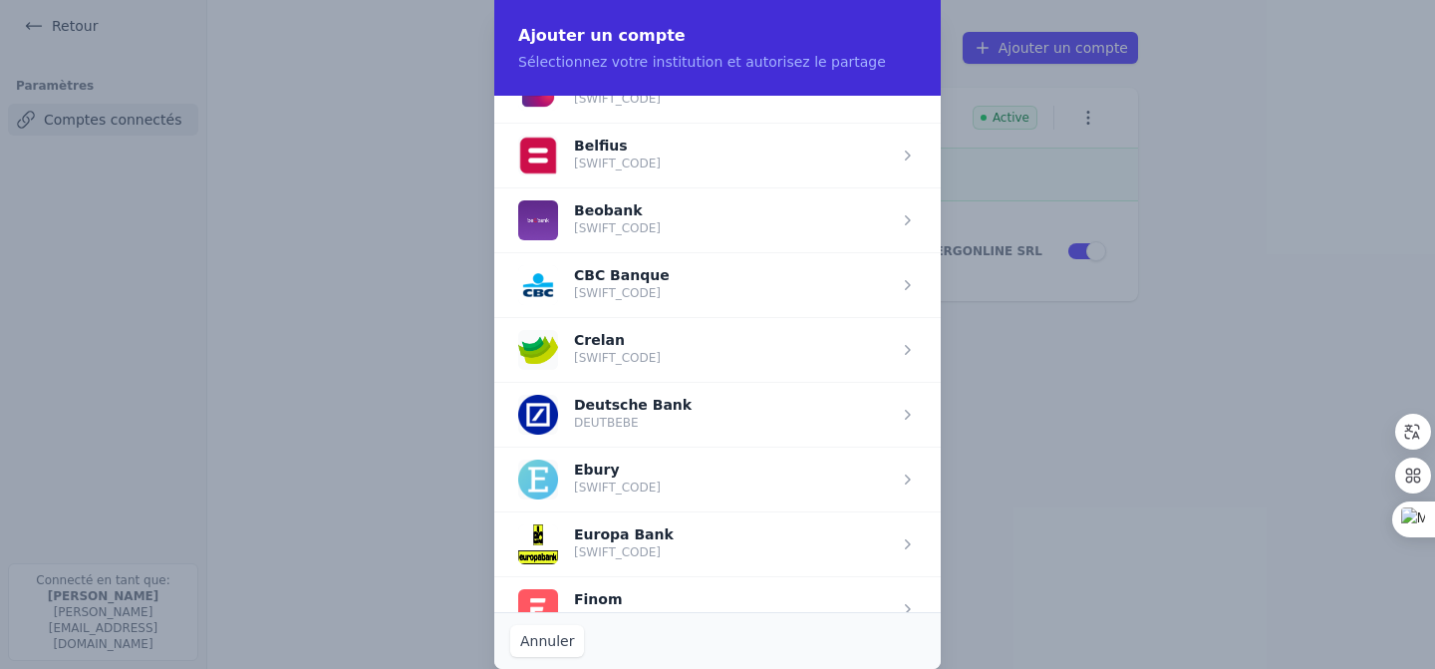
click at [692, 288] on span "button" at bounding box center [717, 284] width 446 height 65
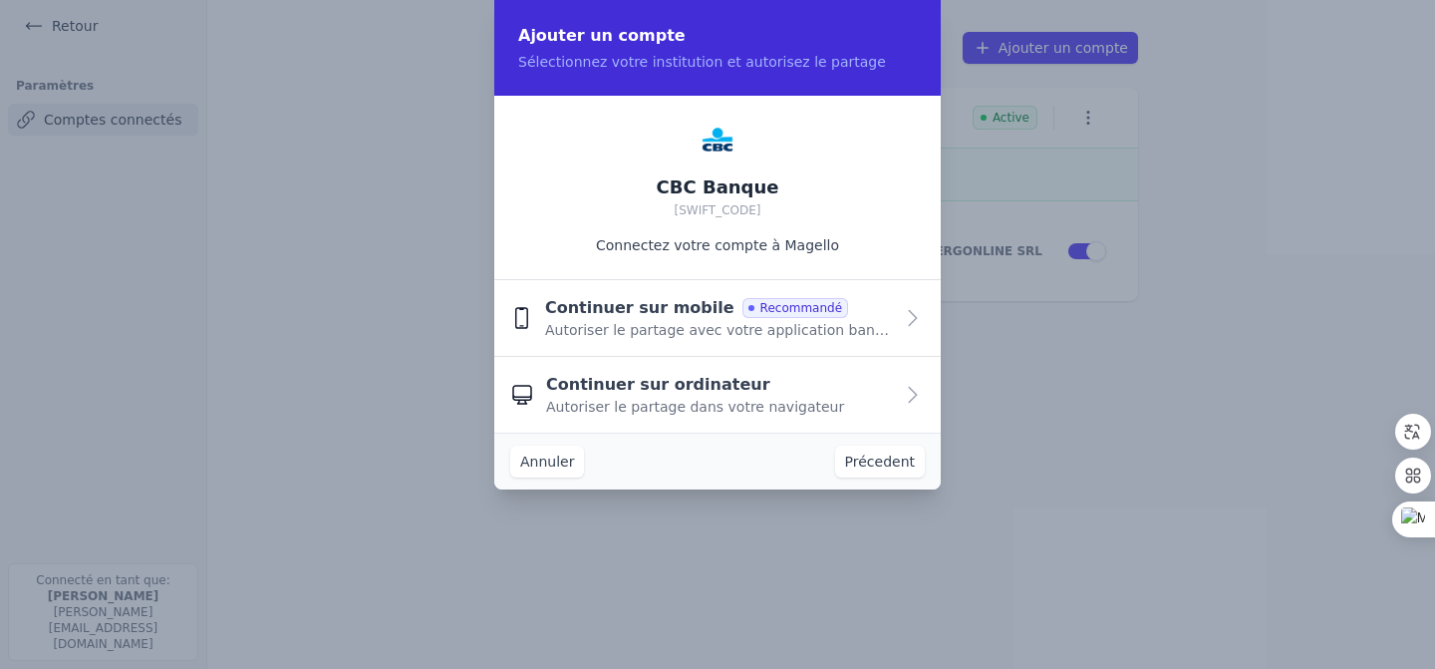
click at [670, 313] on span "Continuer sur mobile" at bounding box center [639, 308] width 189 height 24
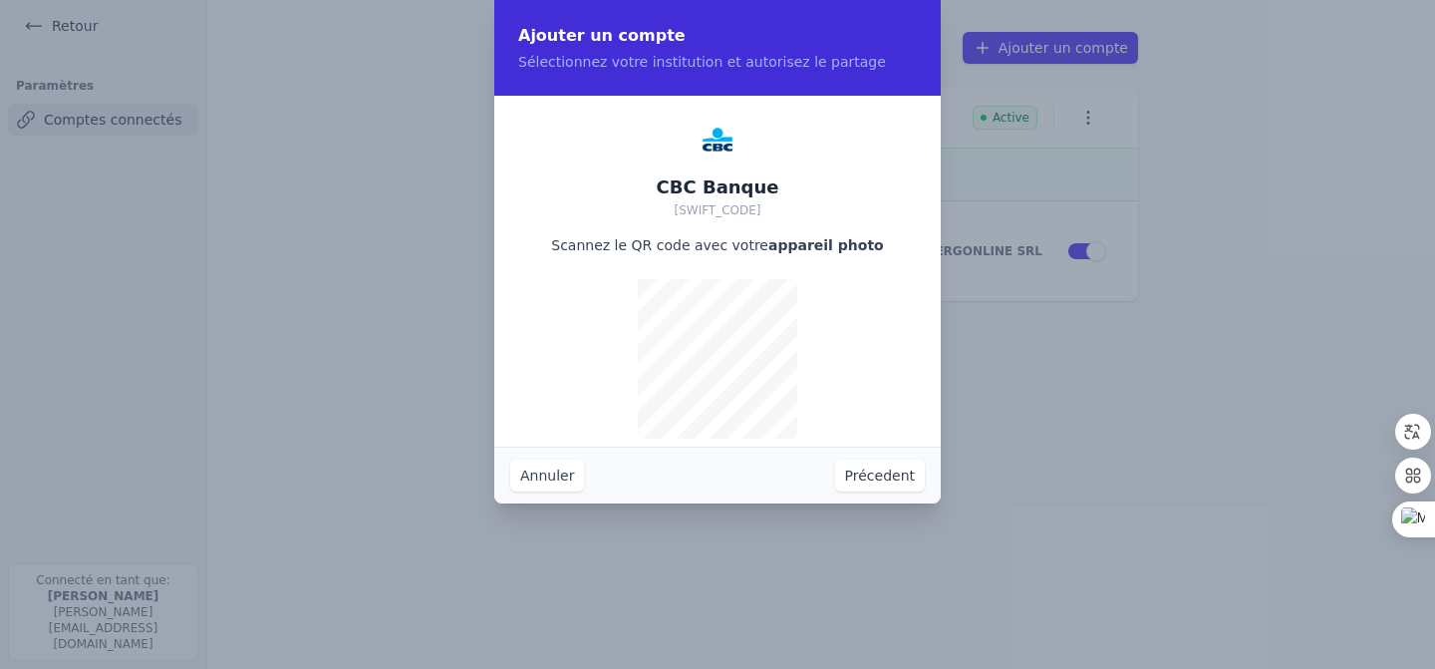
click at [542, 484] on button "Annuler" at bounding box center [547, 475] width 74 height 32
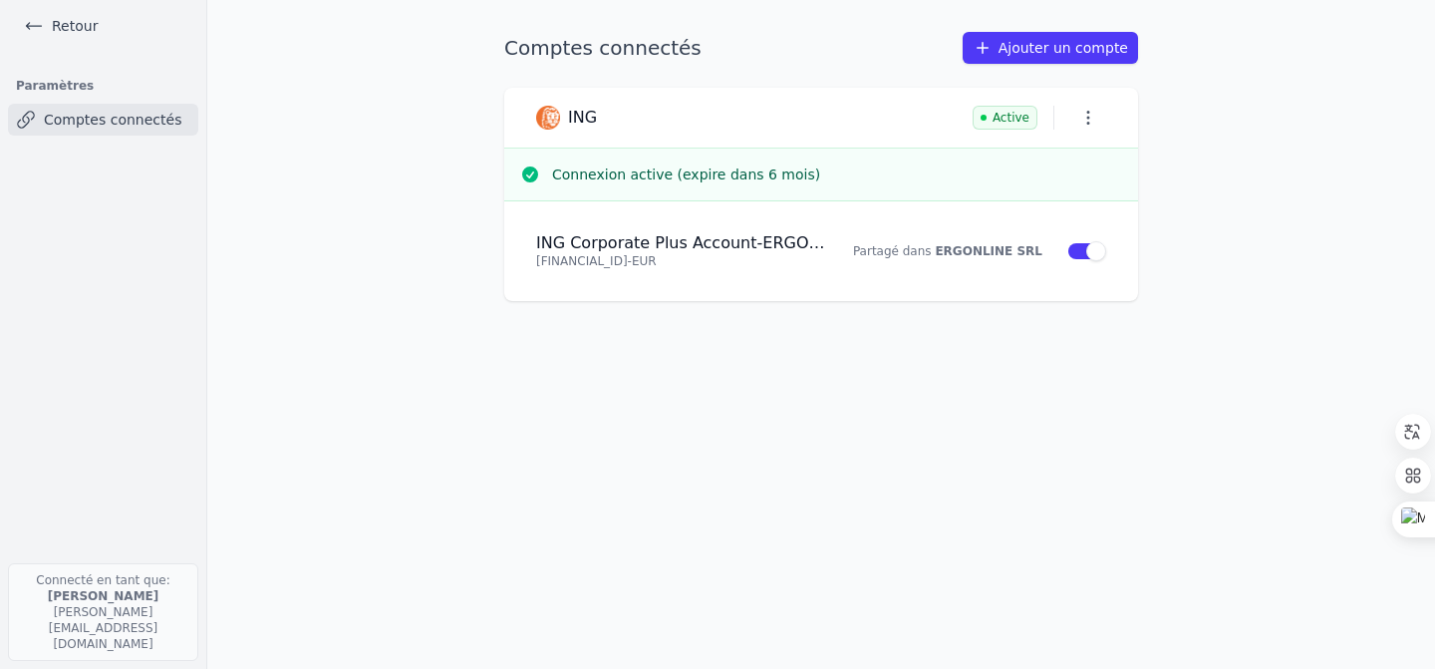
click at [1057, 46] on link "Ajouter un compte" at bounding box center [1050, 48] width 175 height 32
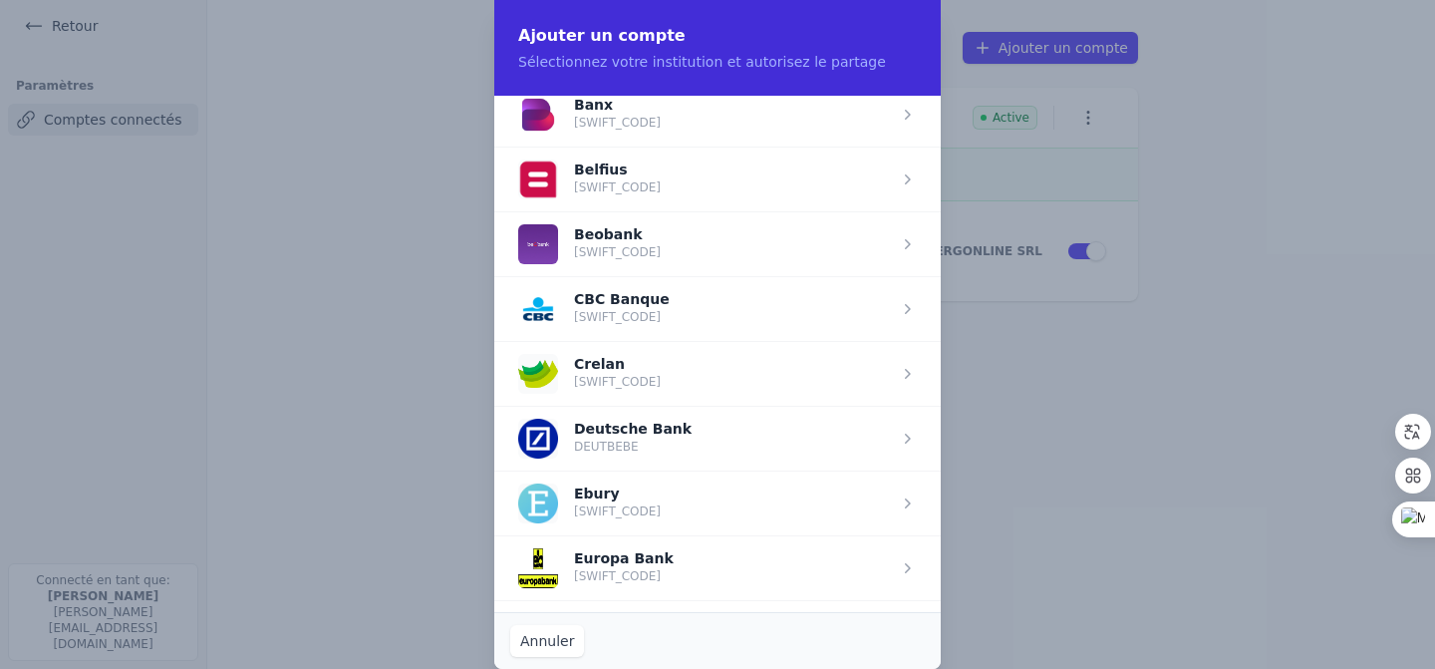
scroll to position [728, 0]
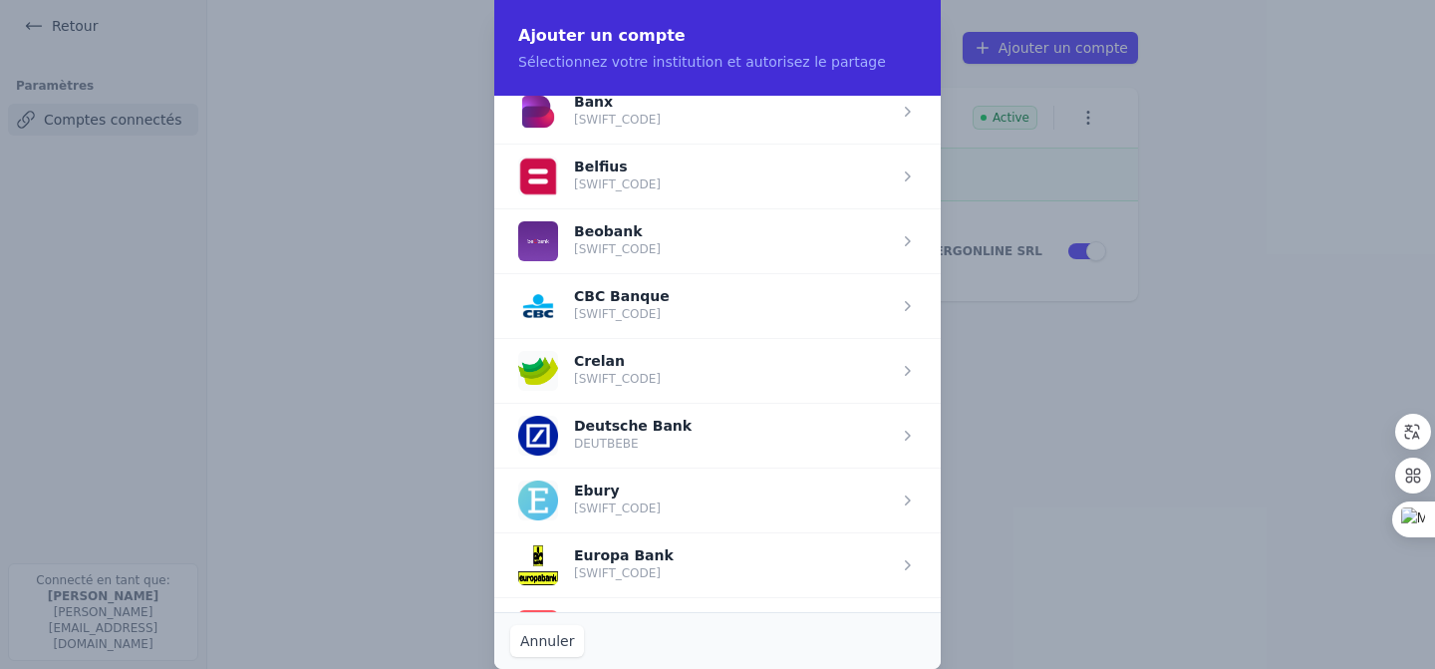
click at [692, 309] on span "button" at bounding box center [717, 305] width 446 height 65
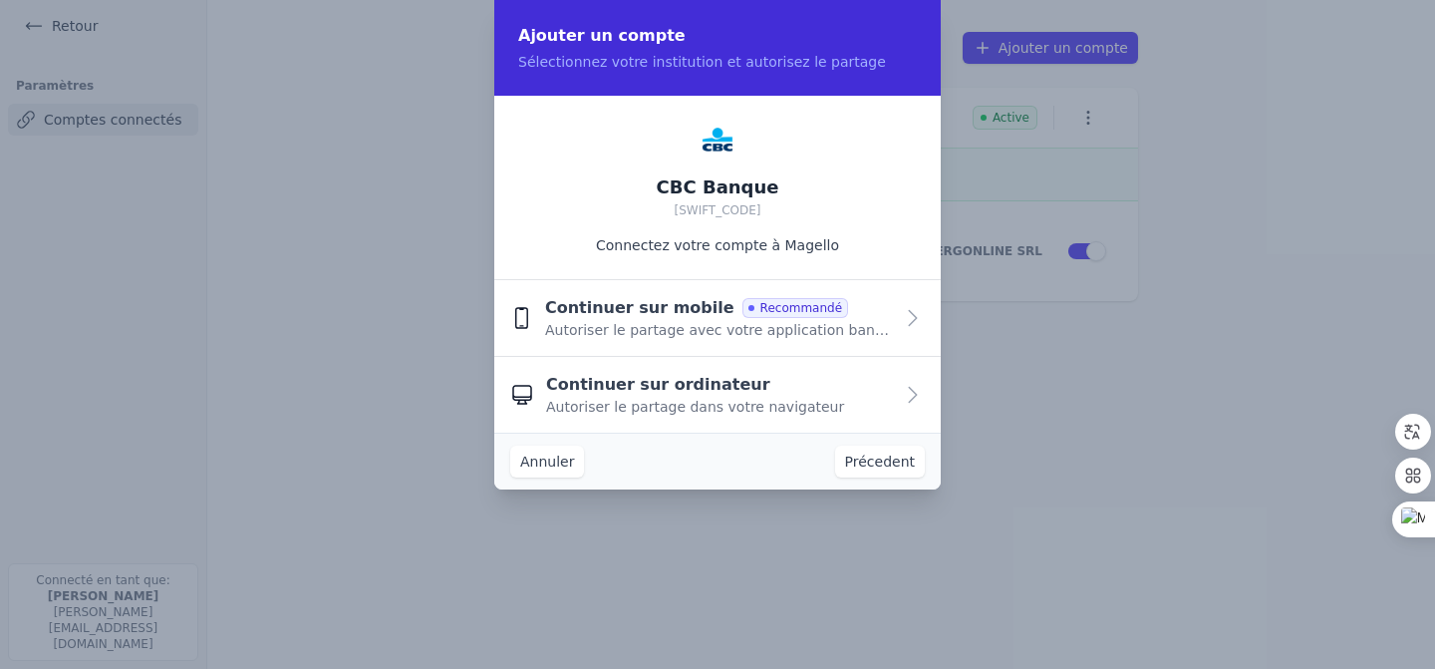
click at [656, 398] on span "Autoriser le partage dans votre navigateur" at bounding box center [695, 407] width 298 height 20
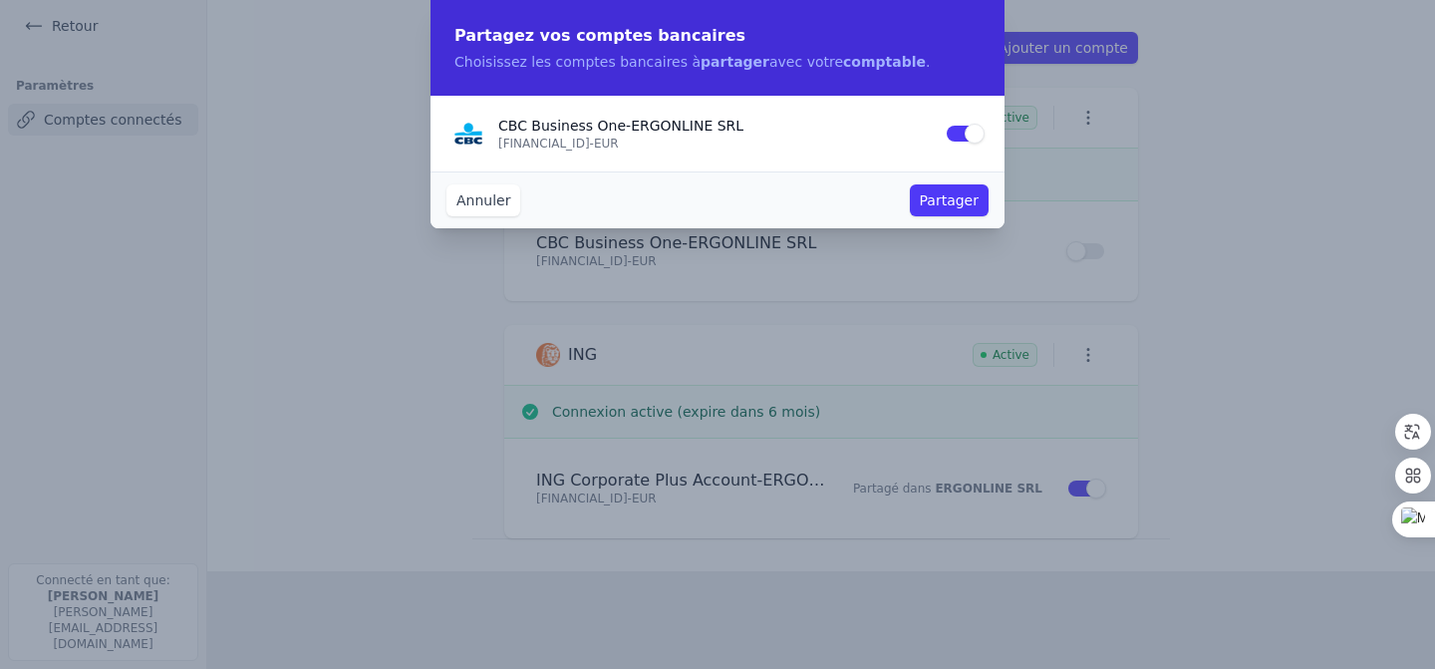
click at [947, 193] on button "Partager" at bounding box center [949, 200] width 79 height 32
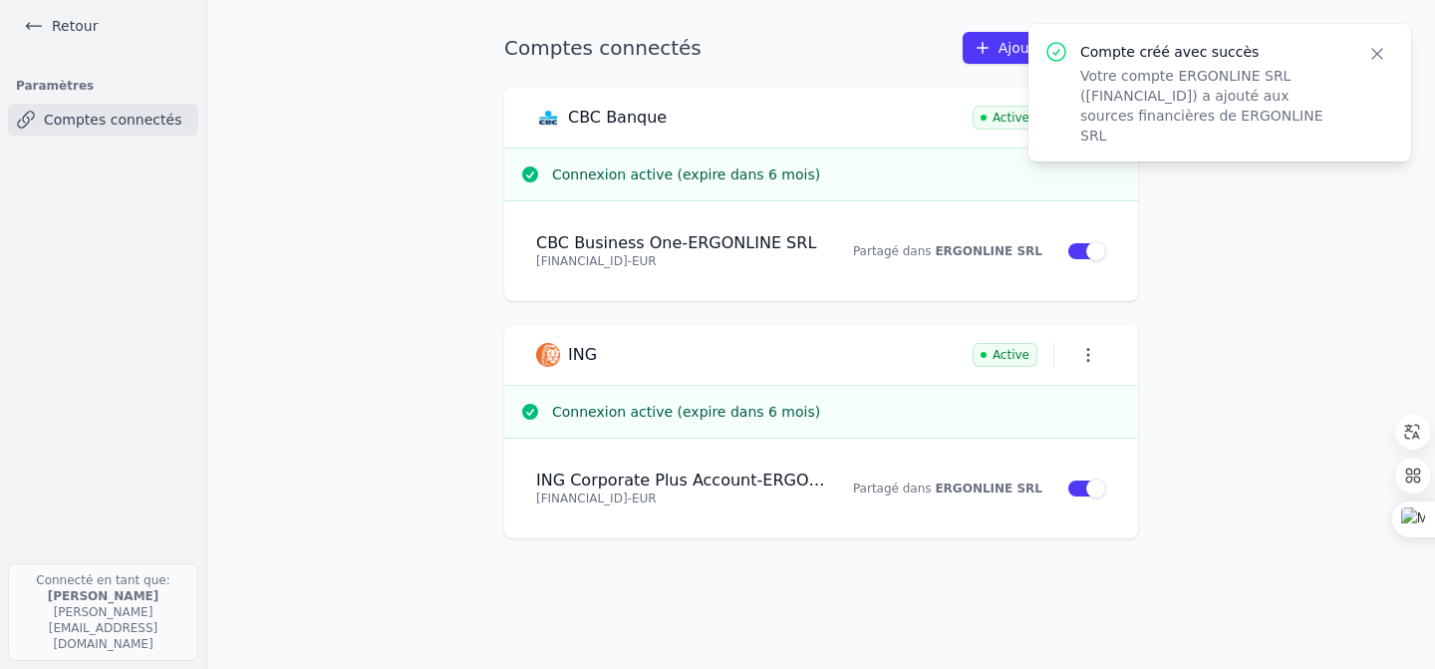
click at [1367, 51] on icon "button" at bounding box center [1377, 54] width 20 height 20
